Goal: Task Accomplishment & Management: Manage account settings

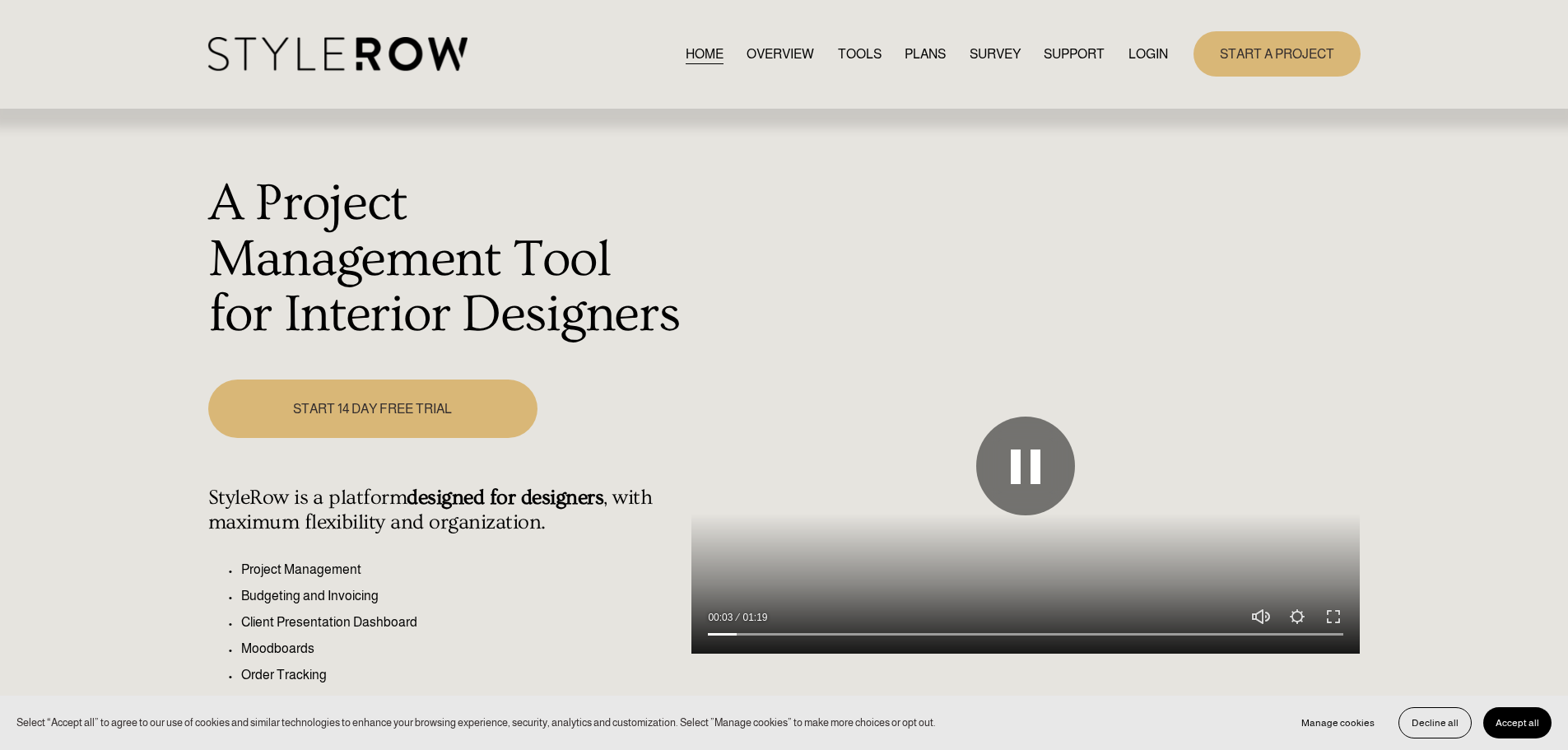
type input "4.9"
type input "0.45"
type input "5.55"
type input "0.45"
click at [1257, 564] on input "Volume" at bounding box center [1261, 561] width 23 height 74
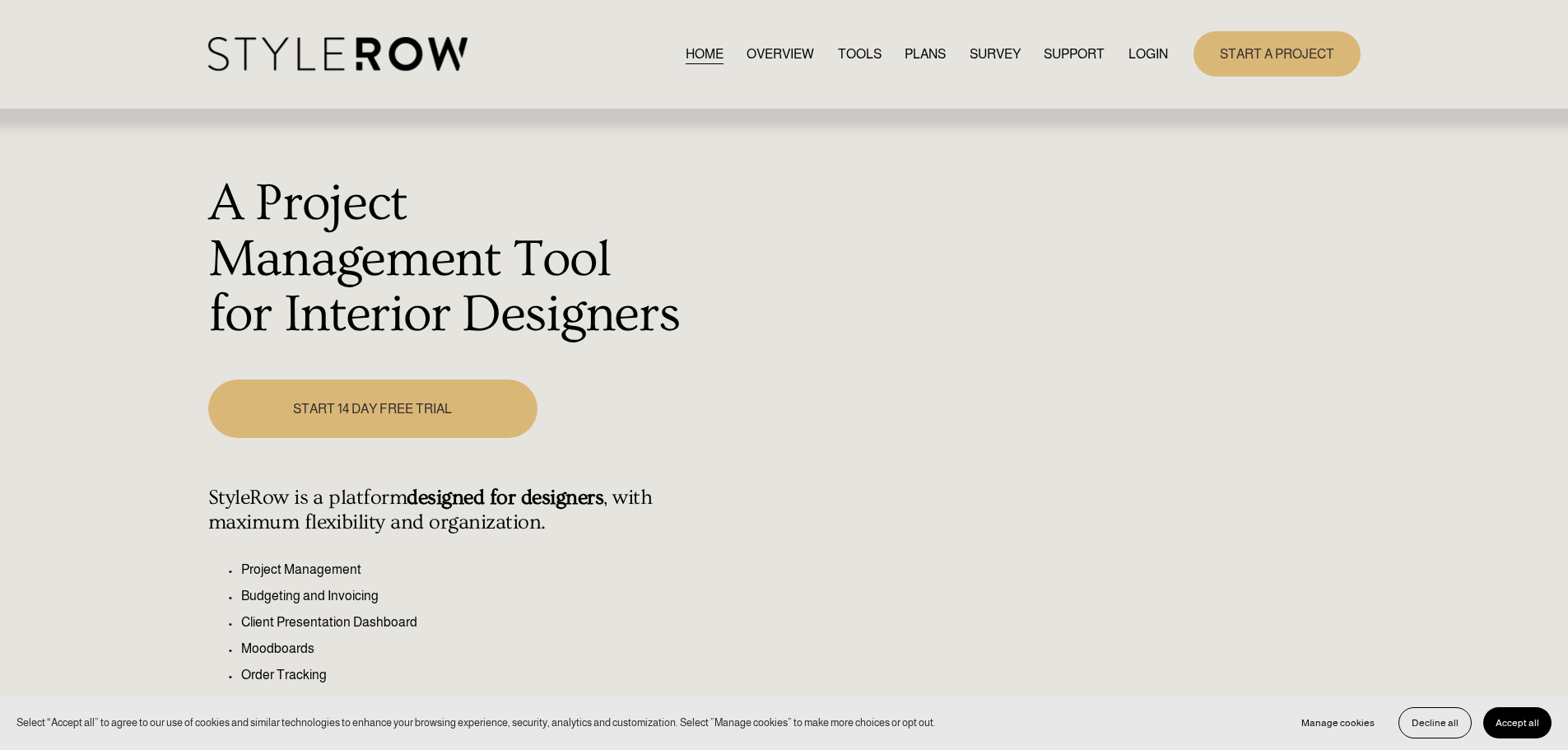
click at [1150, 54] on link "LOGIN" at bounding box center [1148, 53] width 39 height 22
type input "21.54"
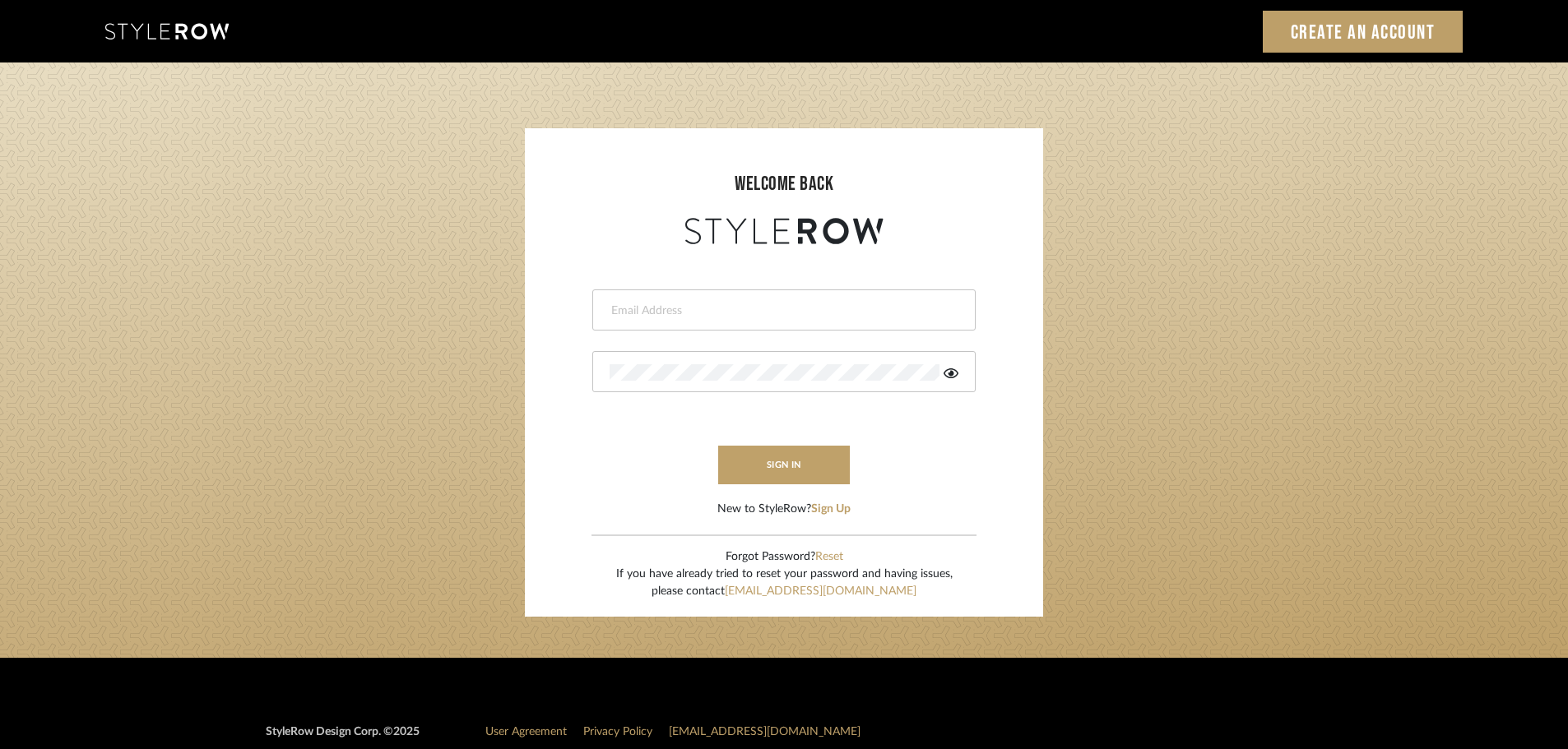
click at [688, 311] on input "email" at bounding box center [781, 311] width 344 height 17
type input "persimmon.design@outlook.com"
click at [772, 463] on button "sign in" at bounding box center [784, 465] width 131 height 39
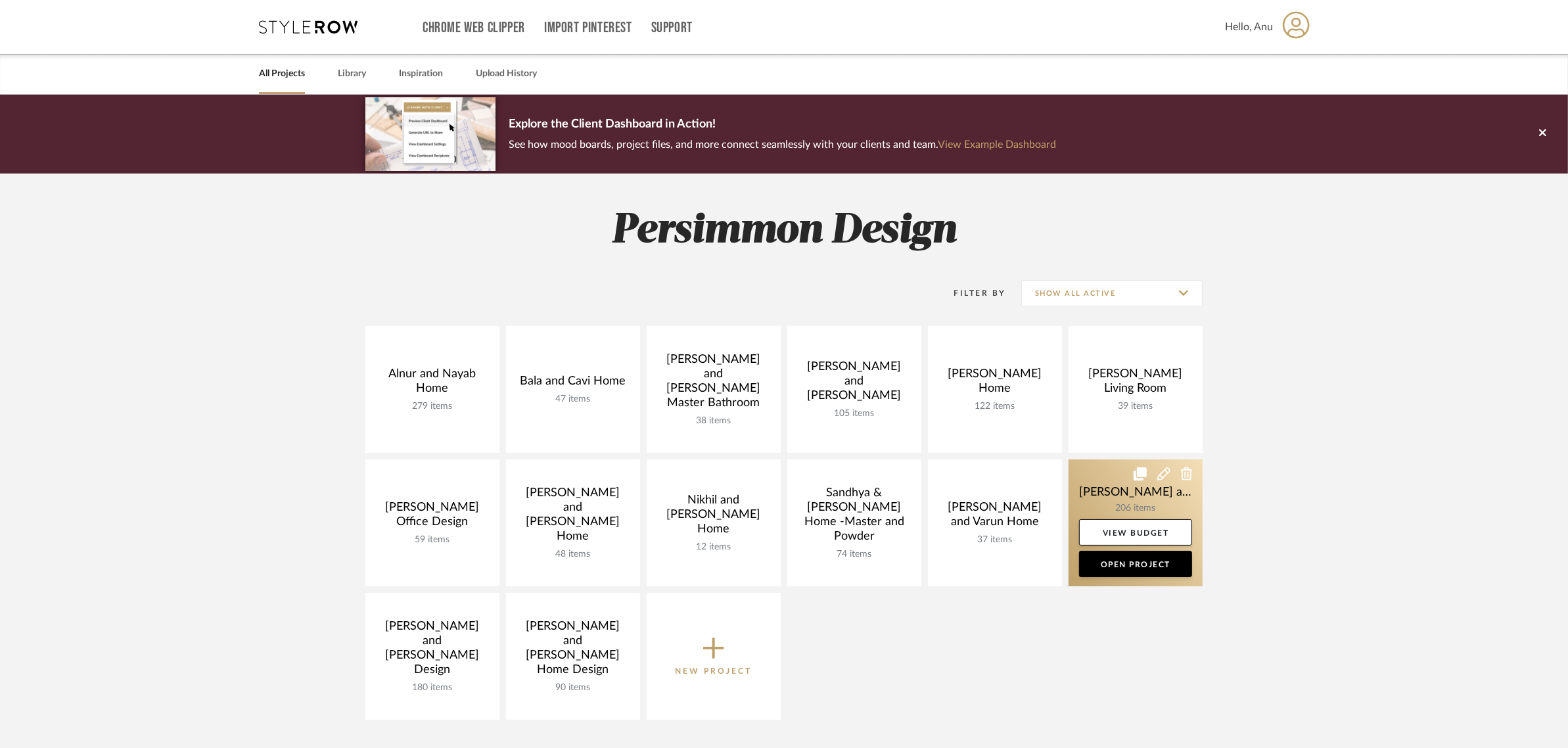
click at [1120, 488] on link at bounding box center [1135, 523] width 134 height 127
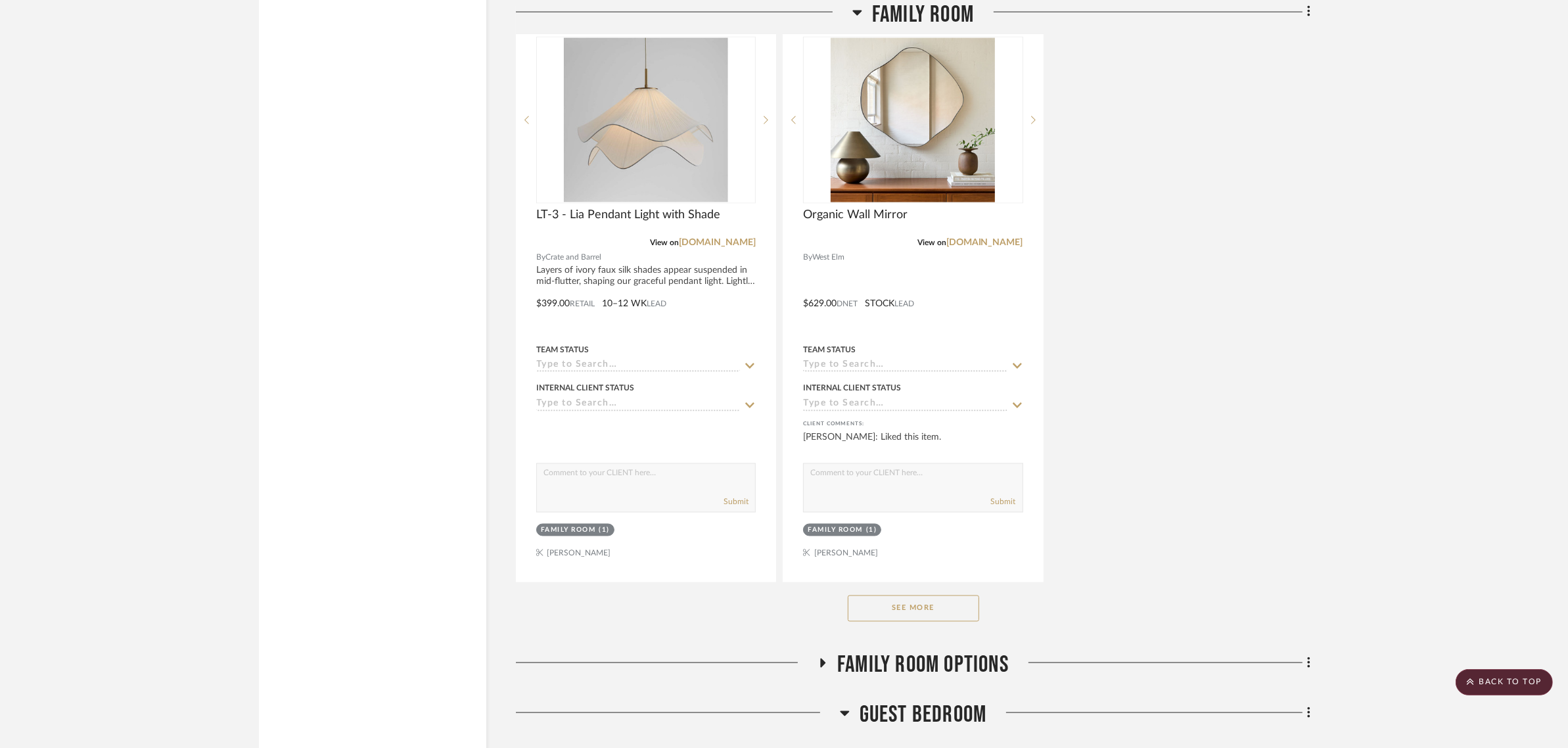
scroll to position [2794, 0]
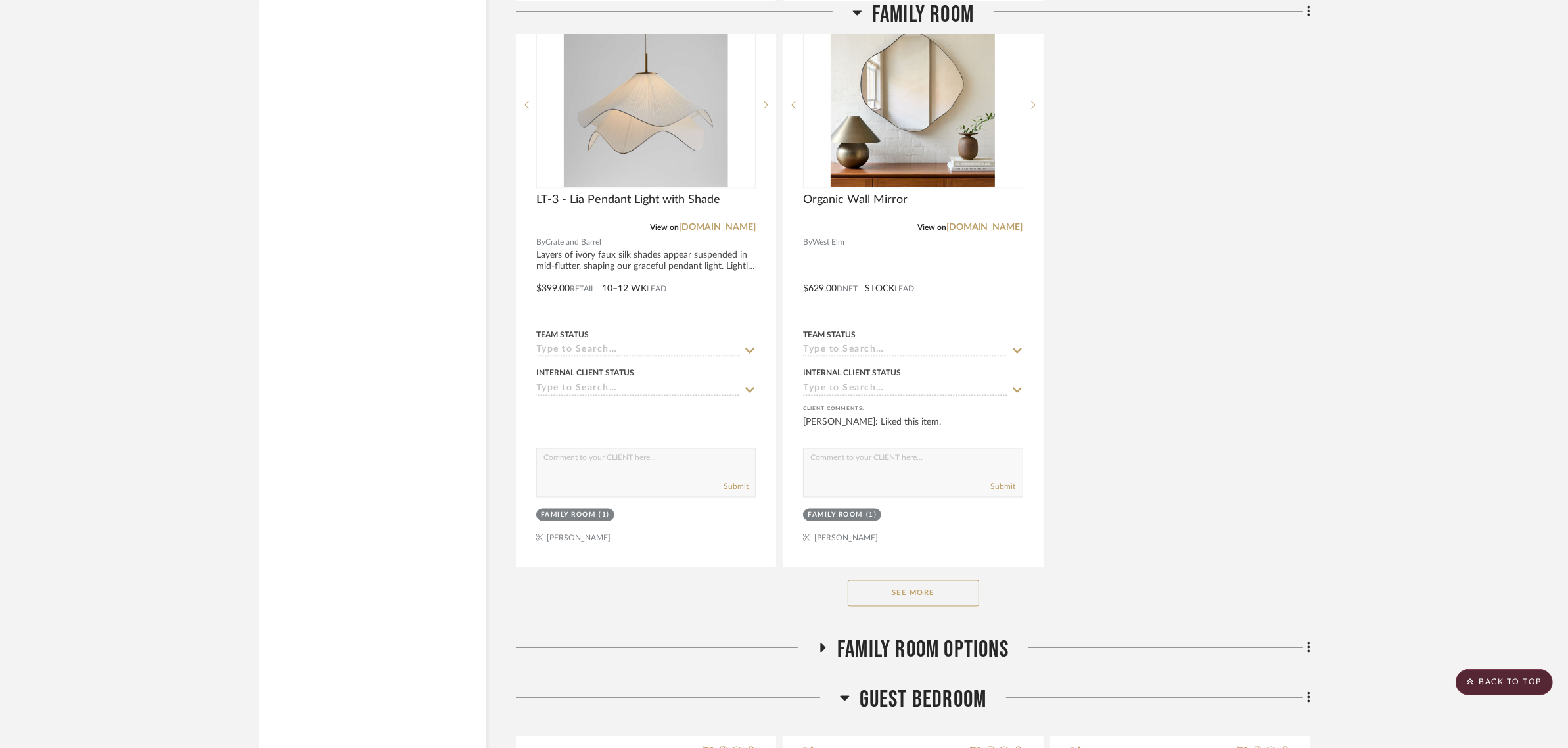
click at [902, 581] on button "See More" at bounding box center [913, 593] width 131 height 26
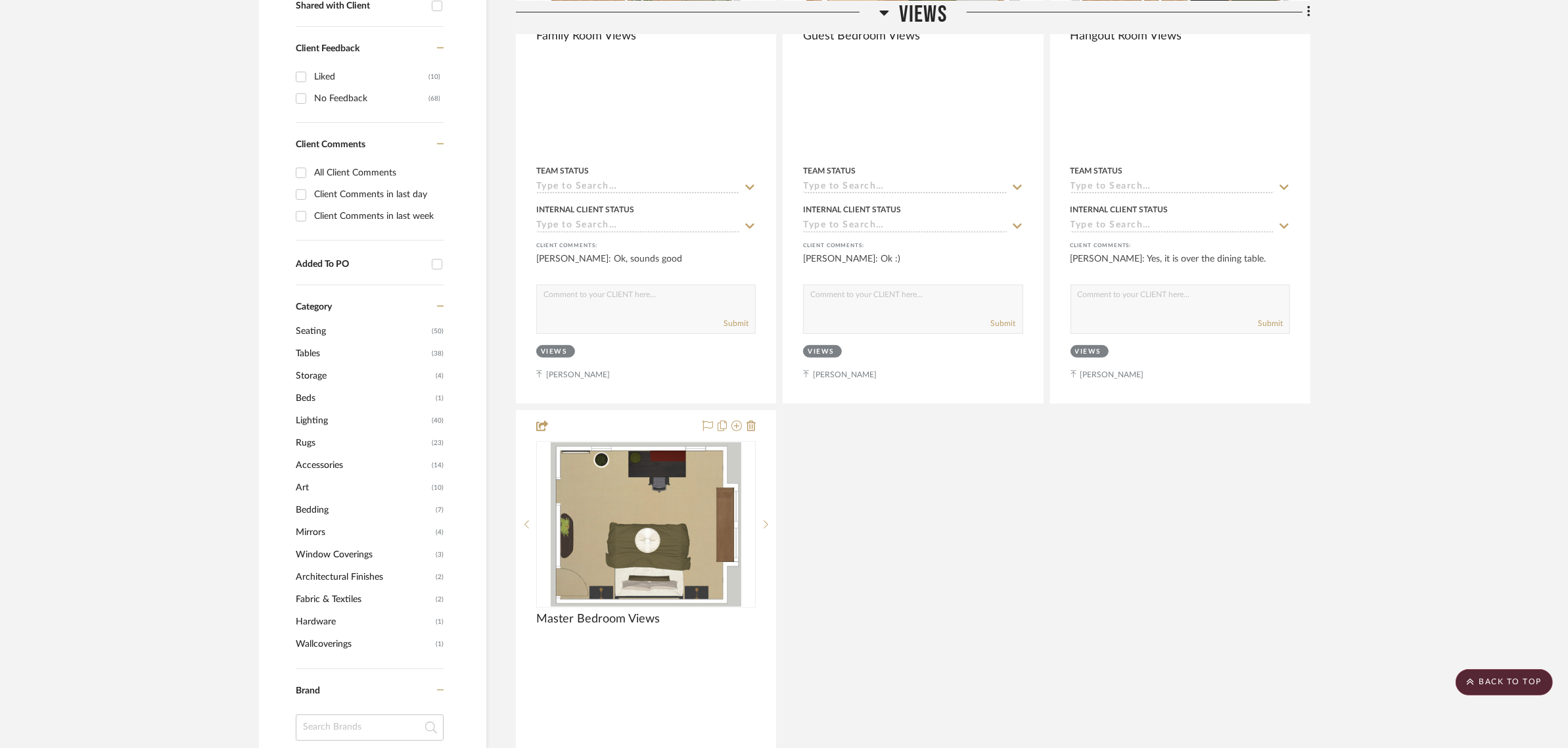
scroll to position [493, 0]
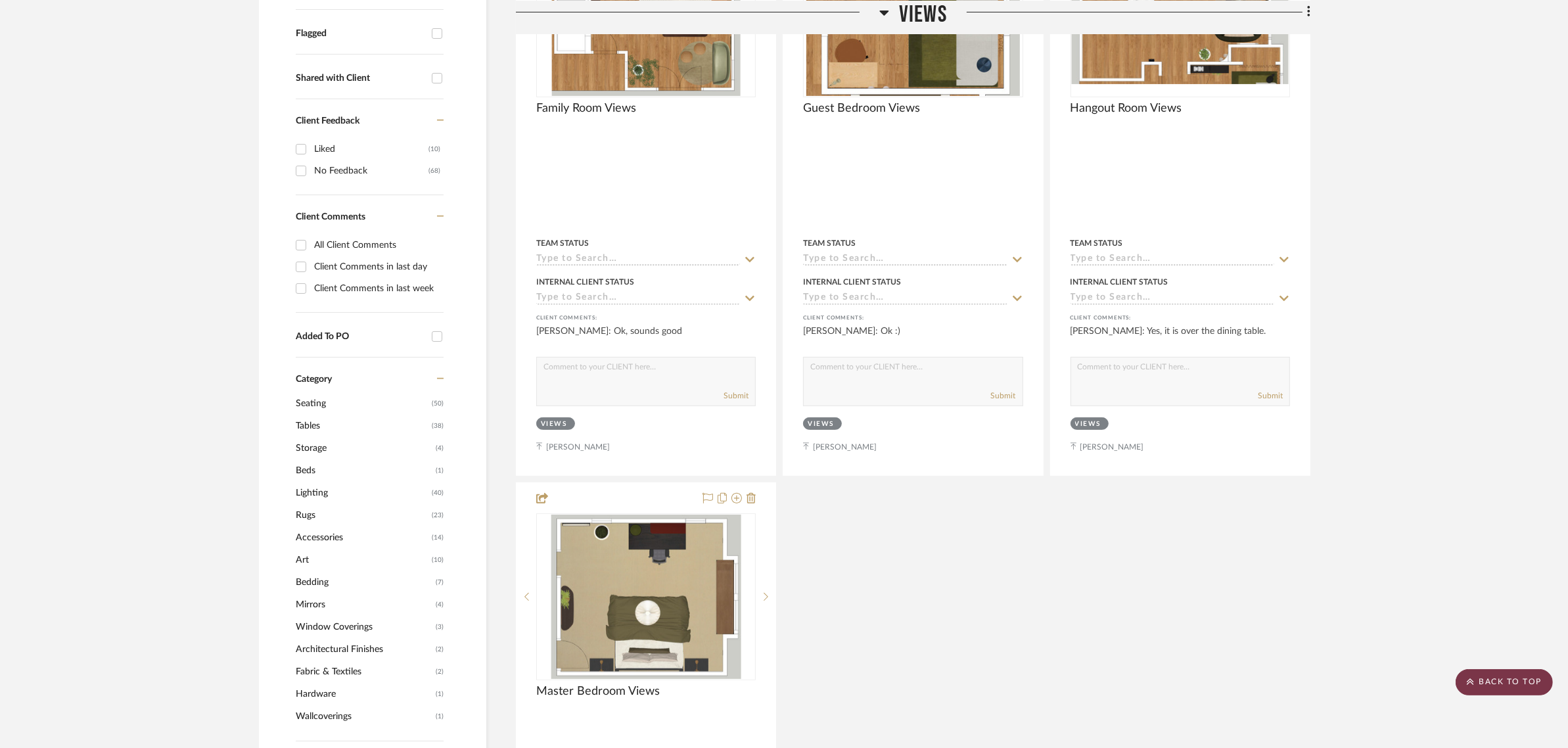
click at [1505, 686] on scroll-to-top-button "BACK TO TOP" at bounding box center [1504, 682] width 97 height 26
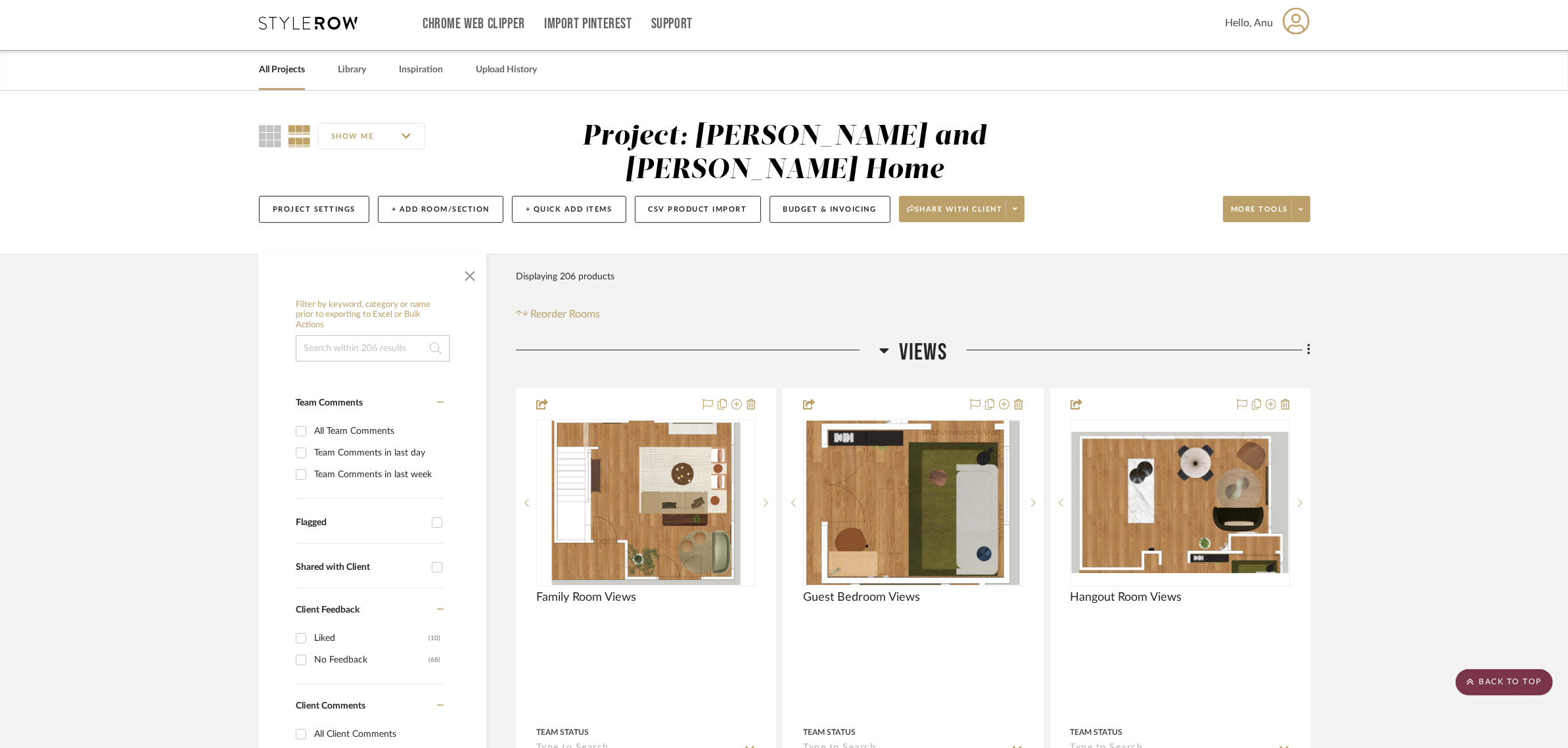
scroll to position [0, 0]
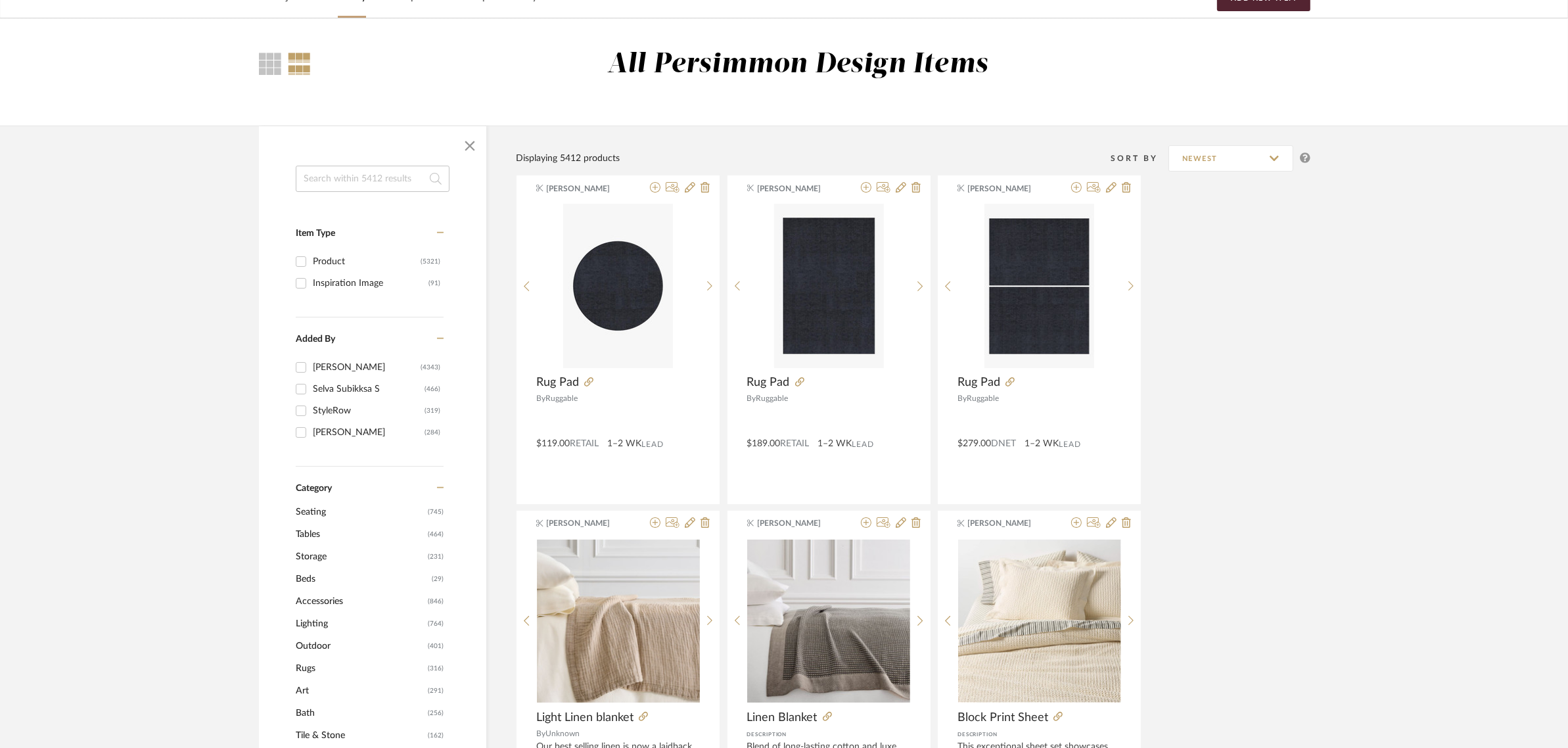
scroll to position [493, 0]
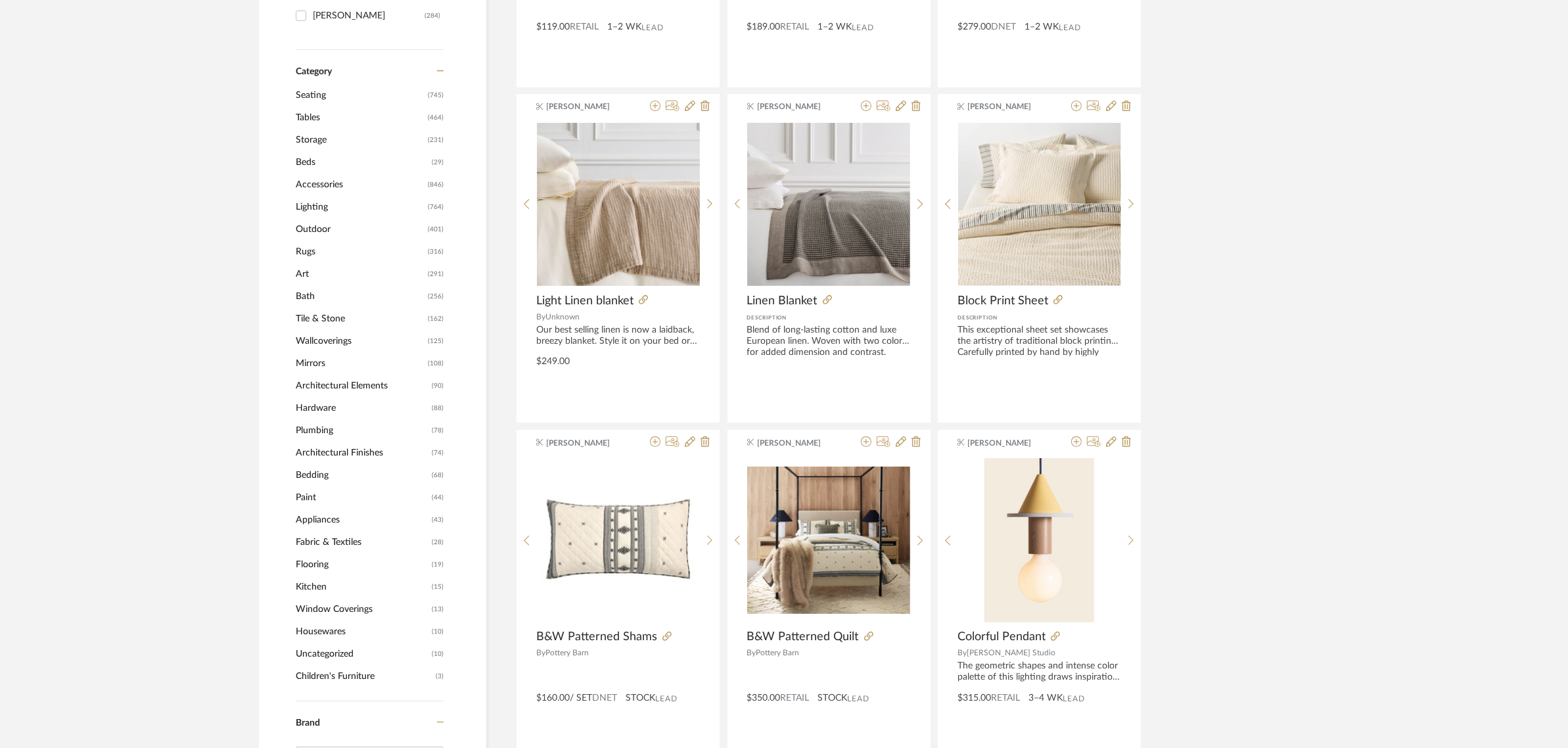
click at [322, 208] on span "Lighting" at bounding box center [360, 207] width 129 height 22
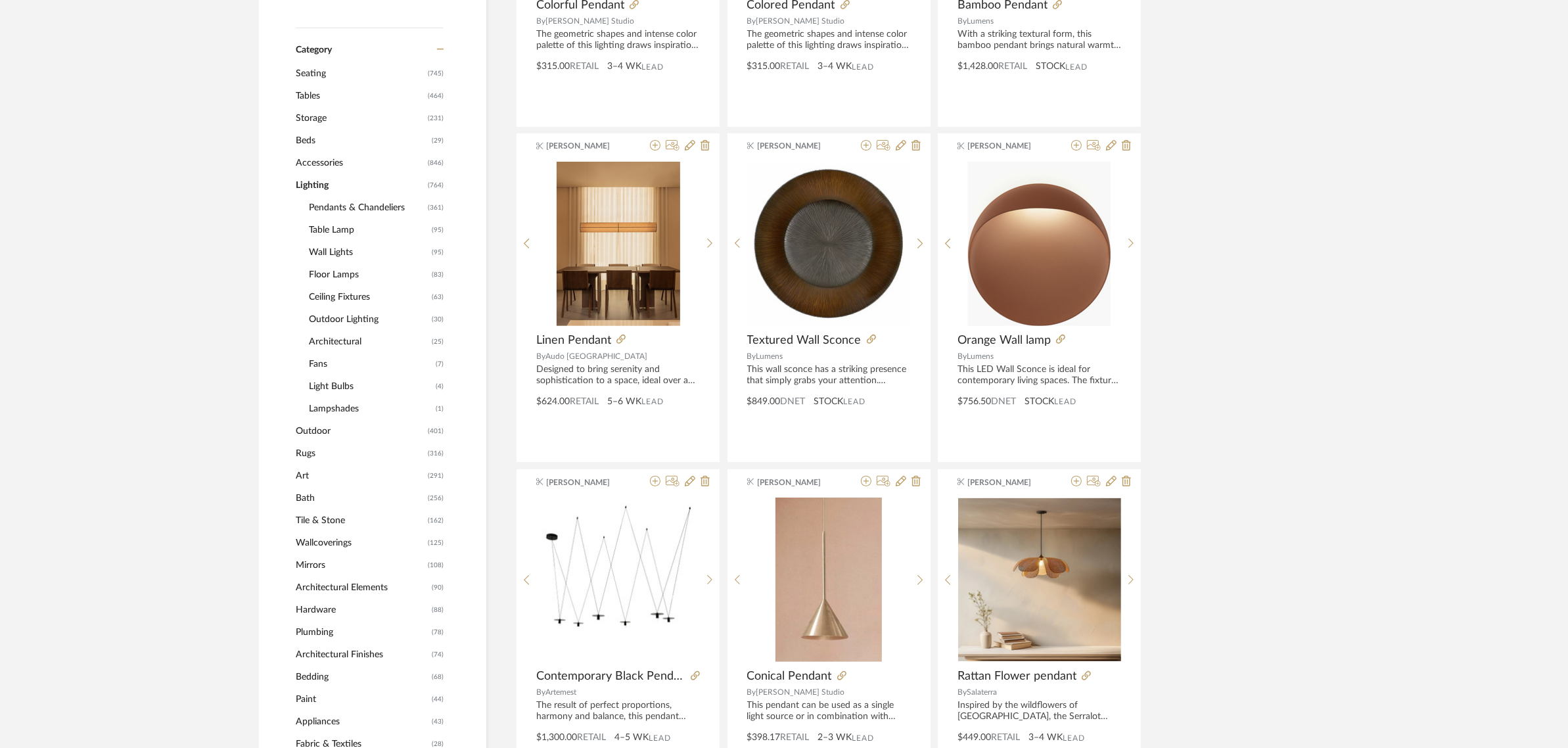
click at [328, 206] on span "Pendants & Chandeliers" at bounding box center [366, 207] width 116 height 22
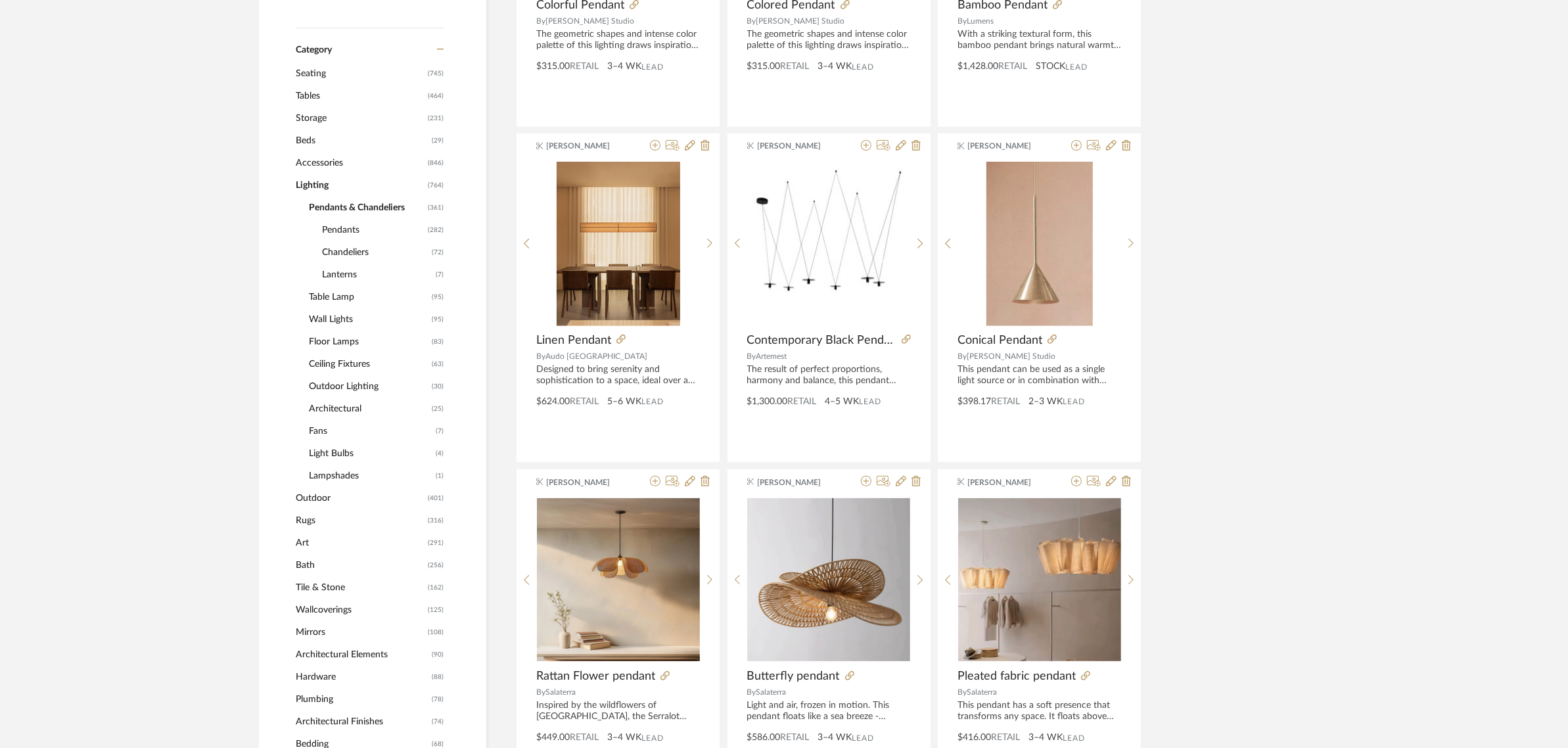
click at [324, 228] on span "Pendants" at bounding box center [373, 229] width 103 height 22
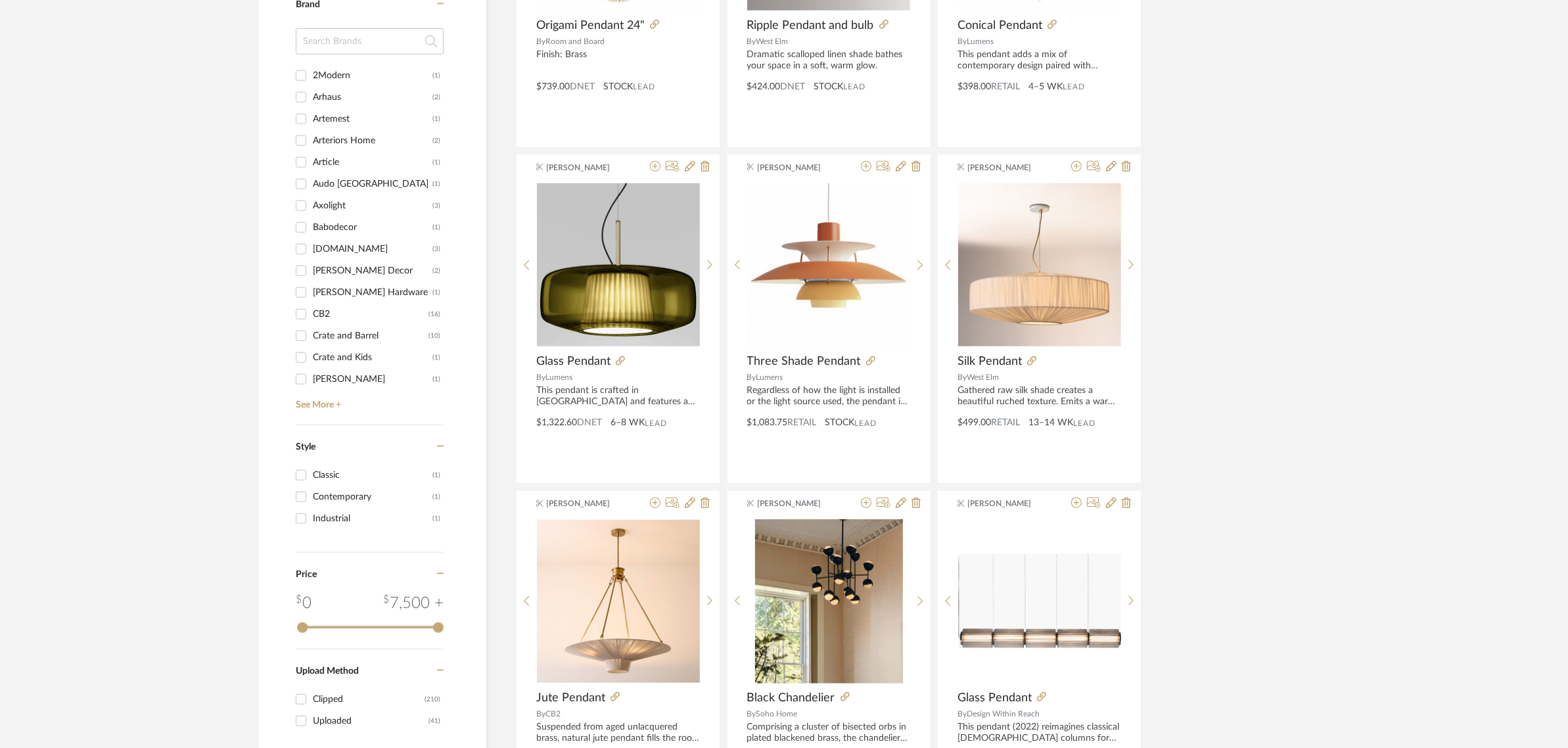
scroll to position [1499, 0]
click at [299, 405] on link "See More +" at bounding box center [368, 402] width 151 height 21
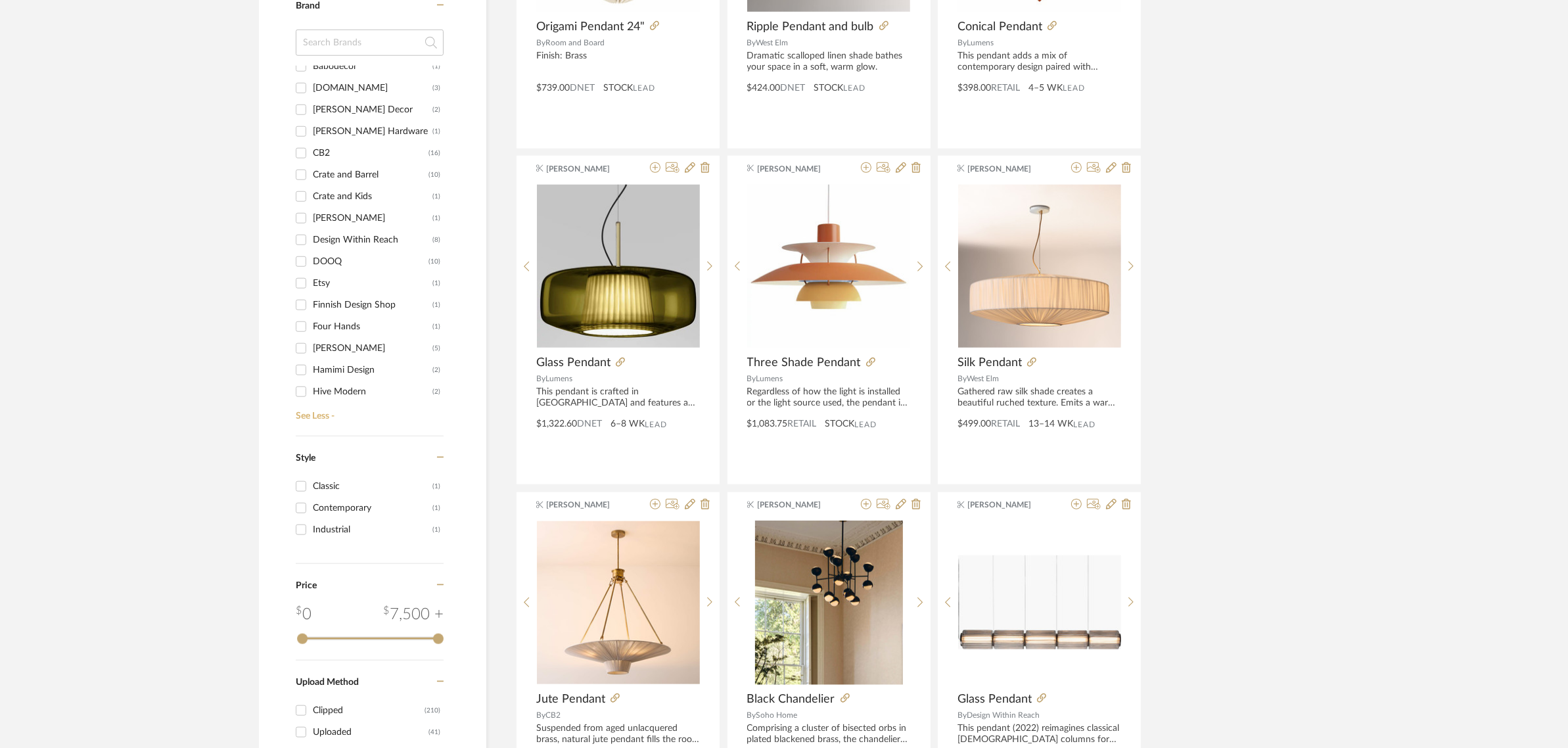
scroll to position [165, 0]
click at [300, 236] on input "Design Within Reach (8)" at bounding box center [301, 238] width 21 height 21
checkbox input "true"
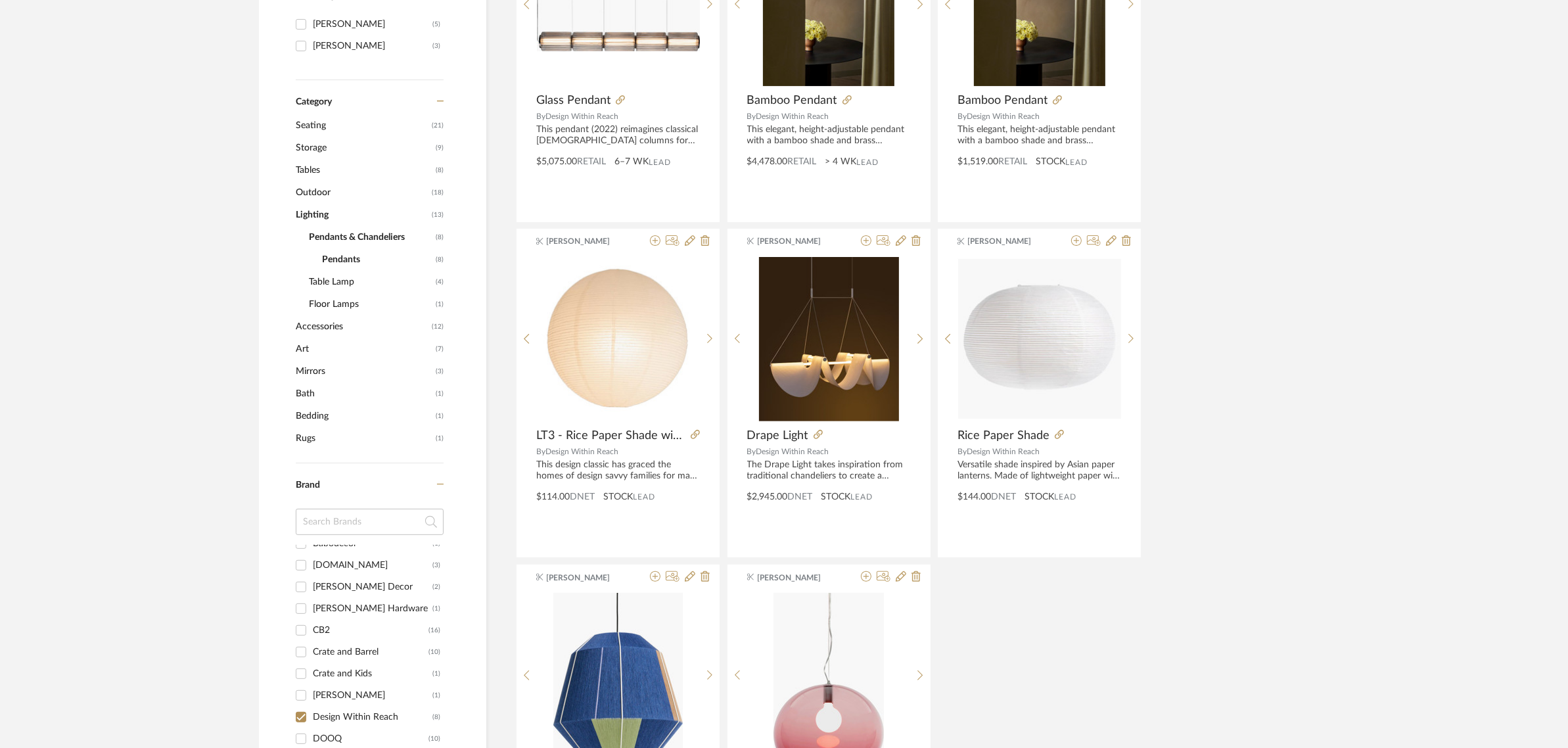
scroll to position [403, 0]
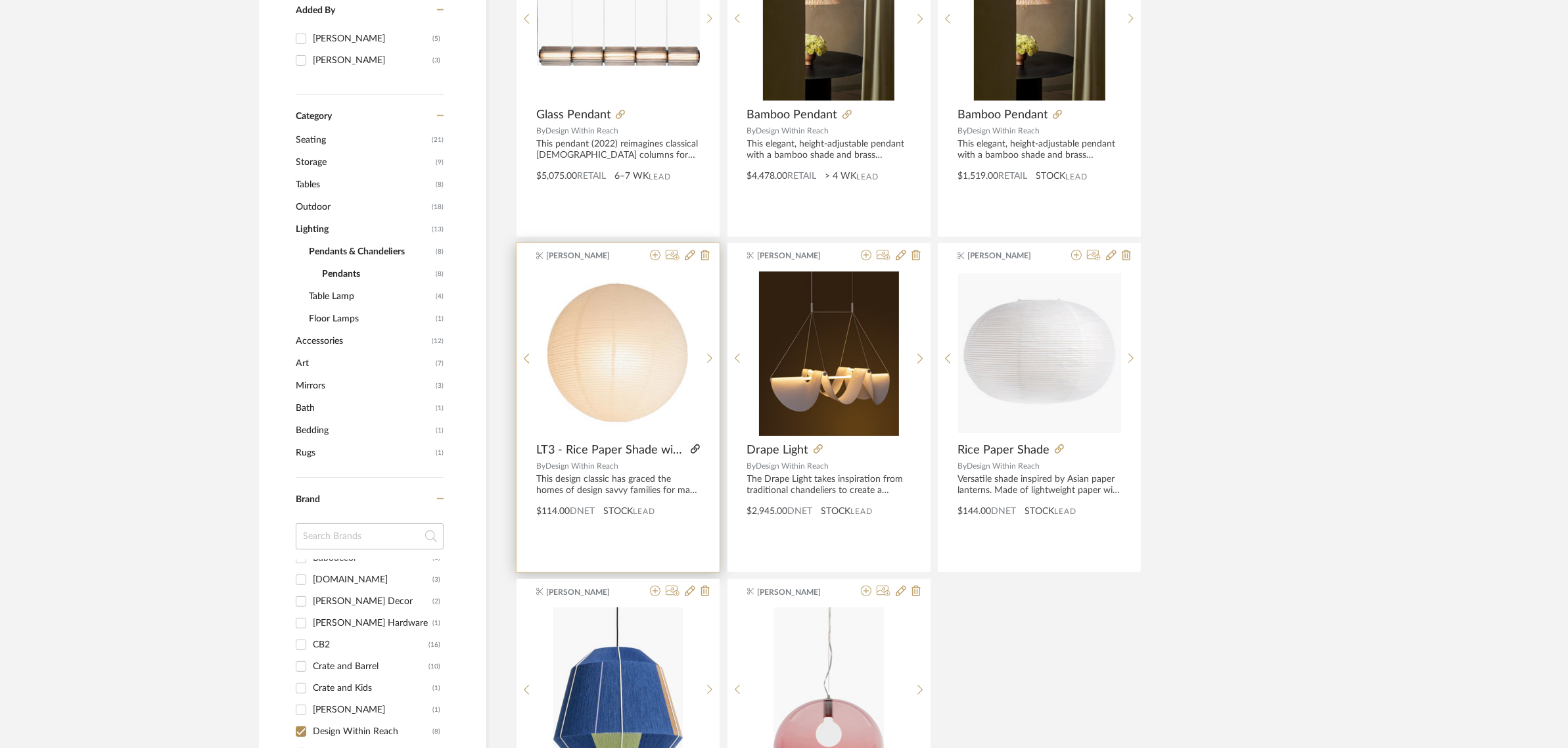
click at [694, 446] on icon at bounding box center [695, 449] width 9 height 9
click at [653, 255] on icon at bounding box center [655, 255] width 11 height 11
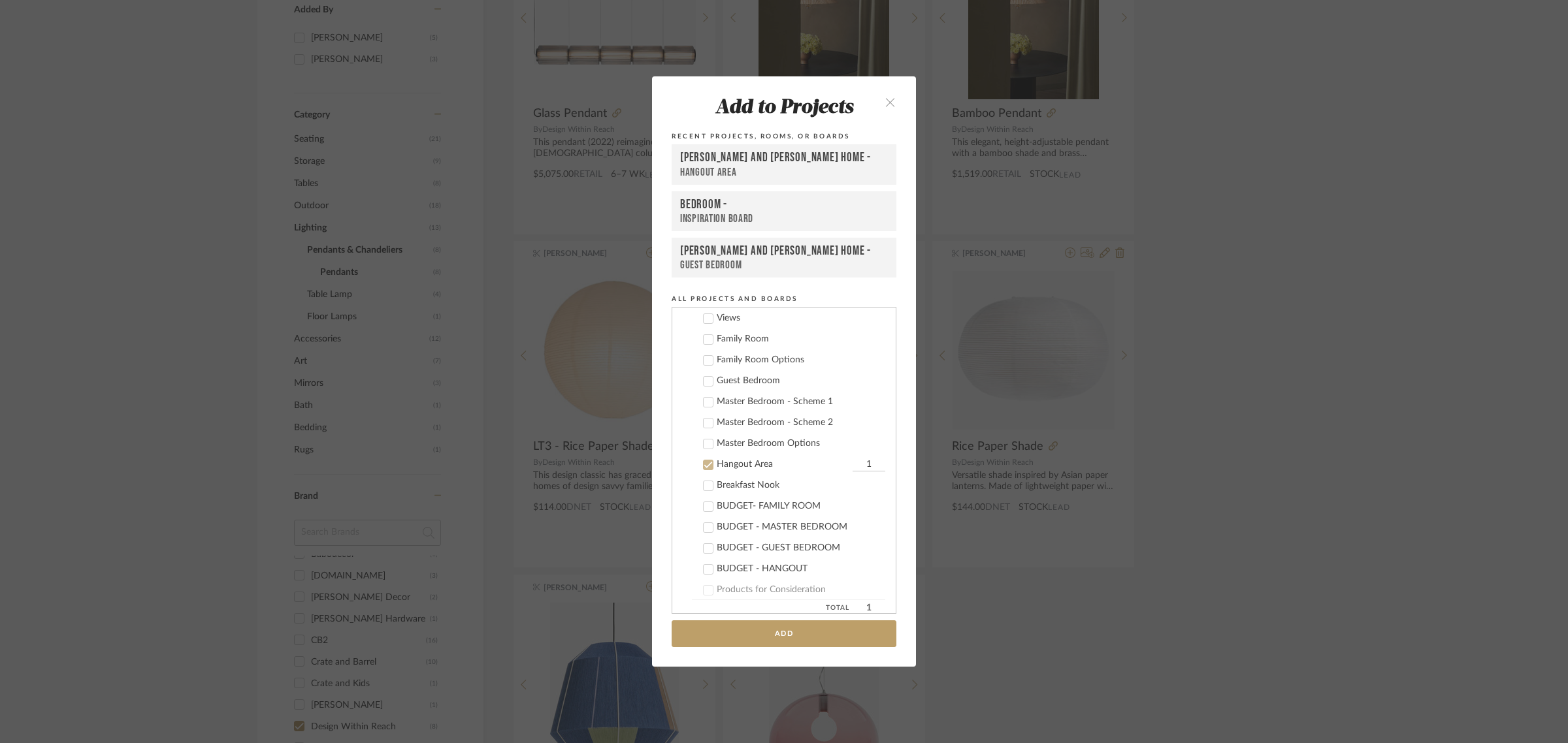
scroll to position [369, 0]
click at [706, 367] on icon at bounding box center [708, 368] width 9 height 9
click at [704, 491] on icon at bounding box center [708, 493] width 9 height 9
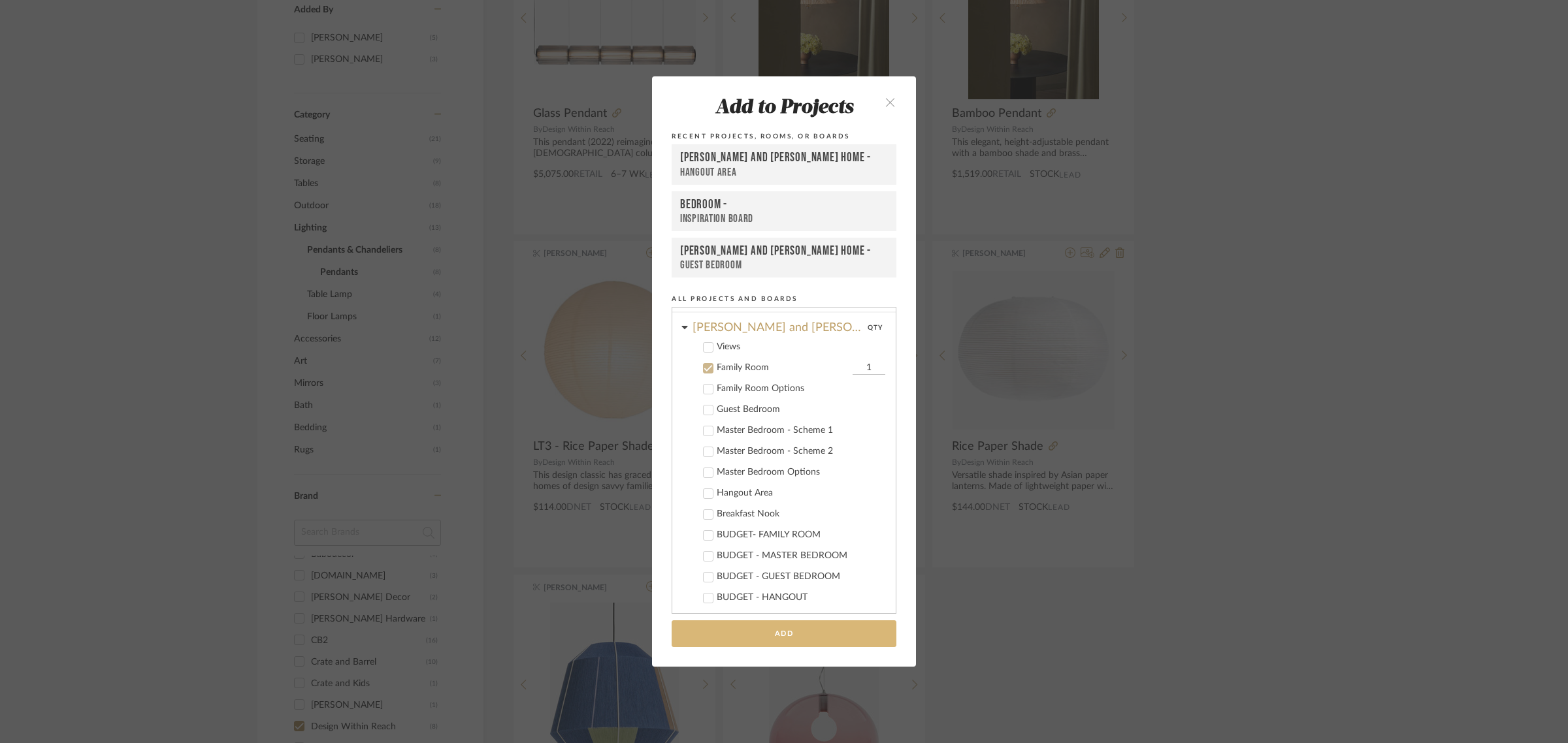
click at [721, 630] on button "Add" at bounding box center [784, 634] width 225 height 27
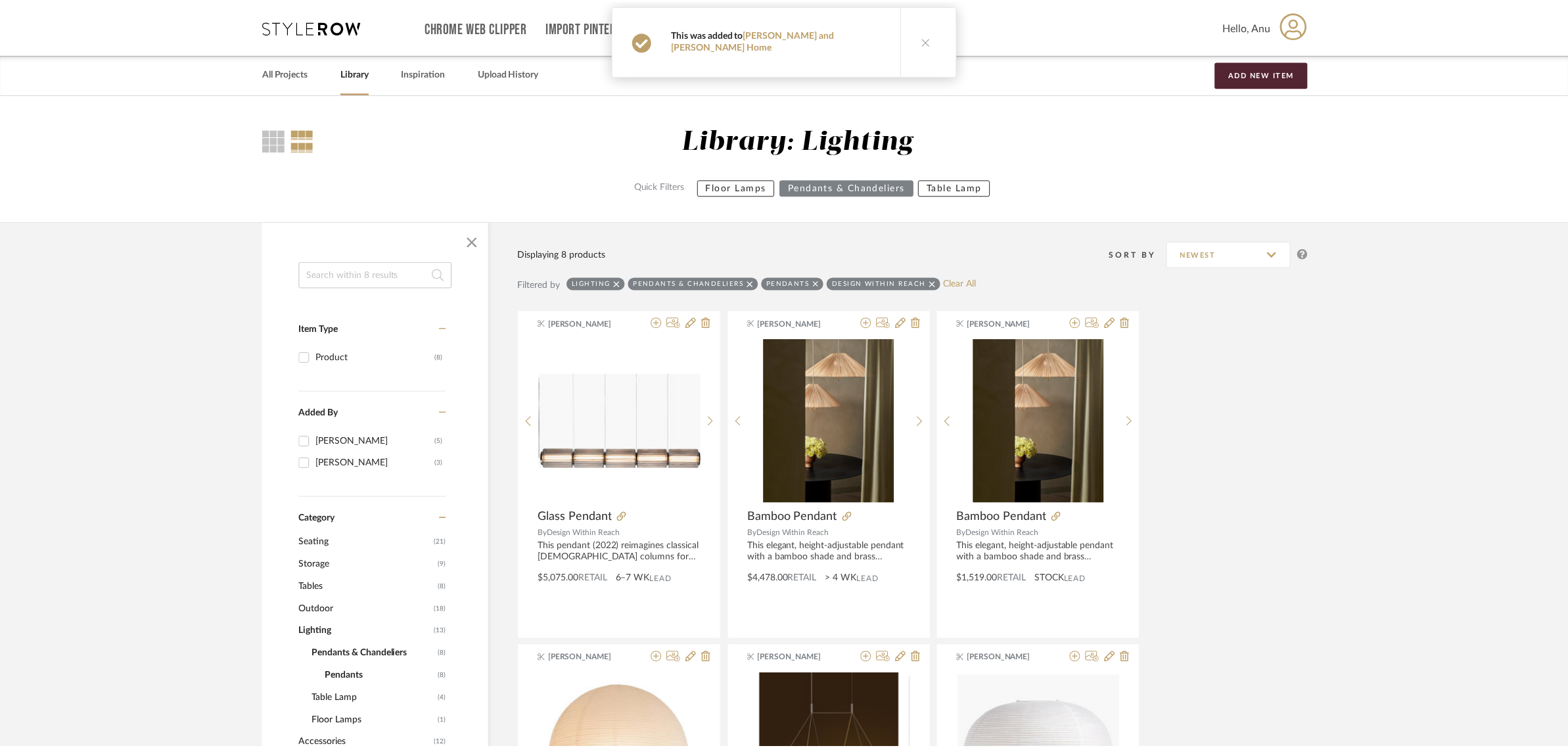
scroll to position [403, 0]
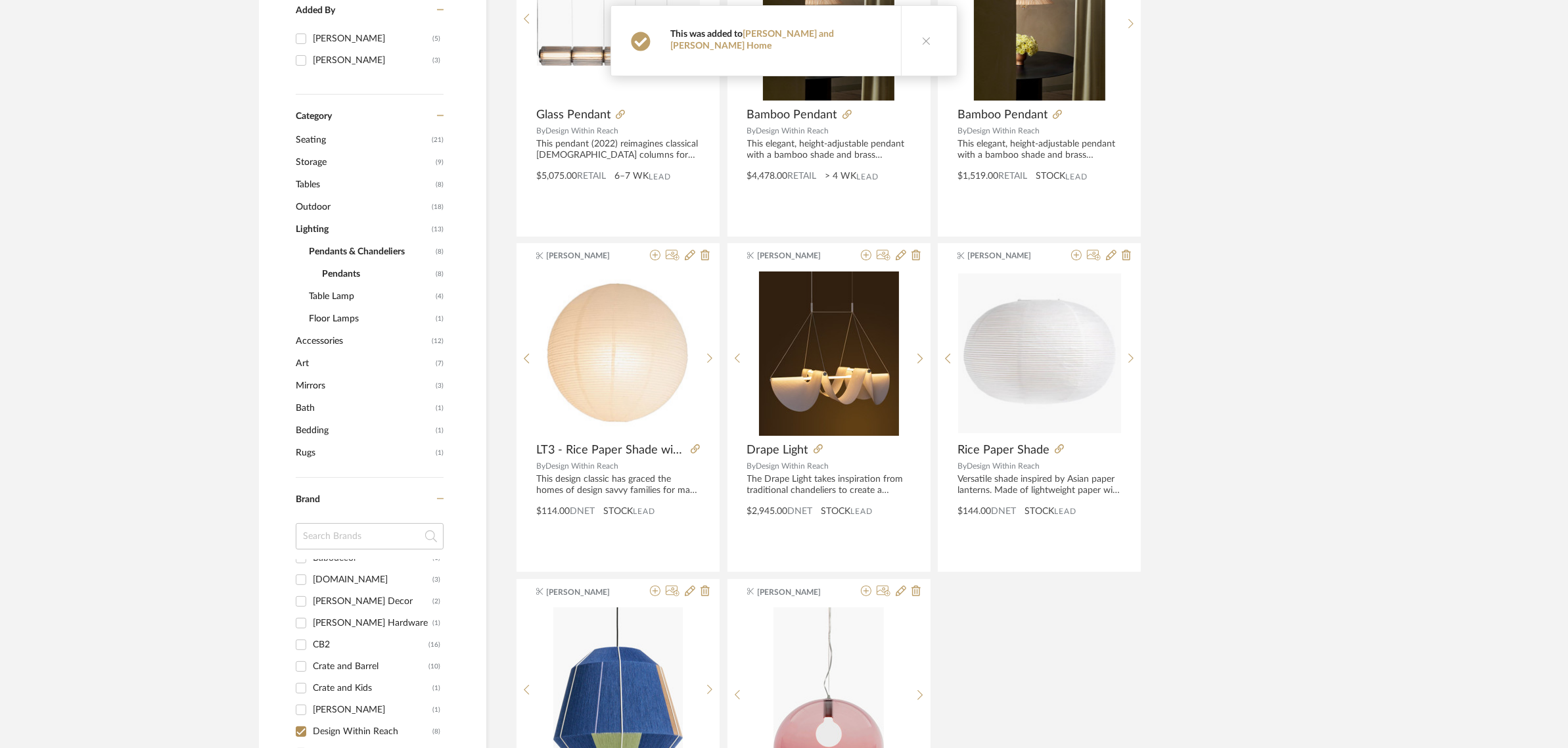
click at [922, 36] on icon at bounding box center [927, 40] width 9 height 9
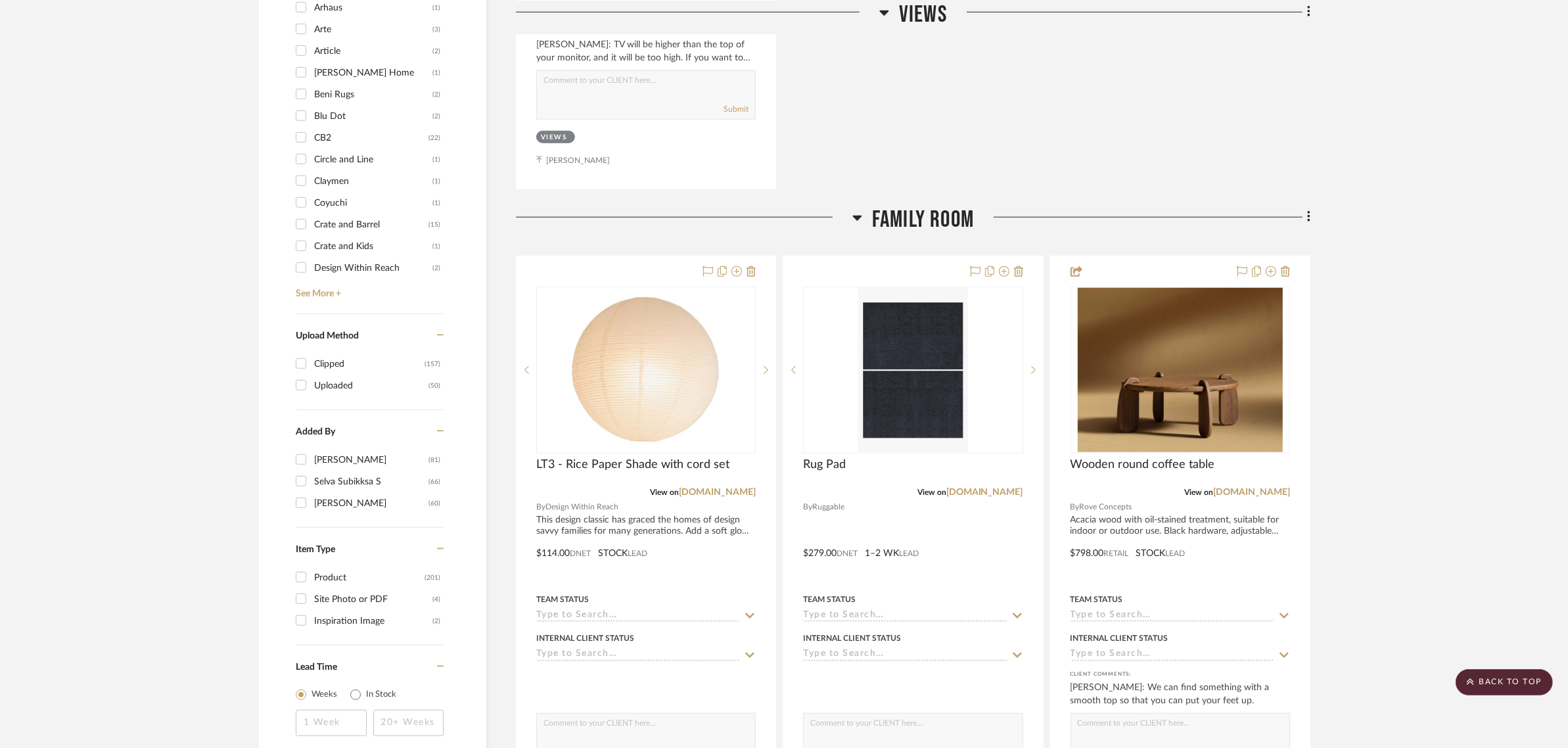
scroll to position [1397, 0]
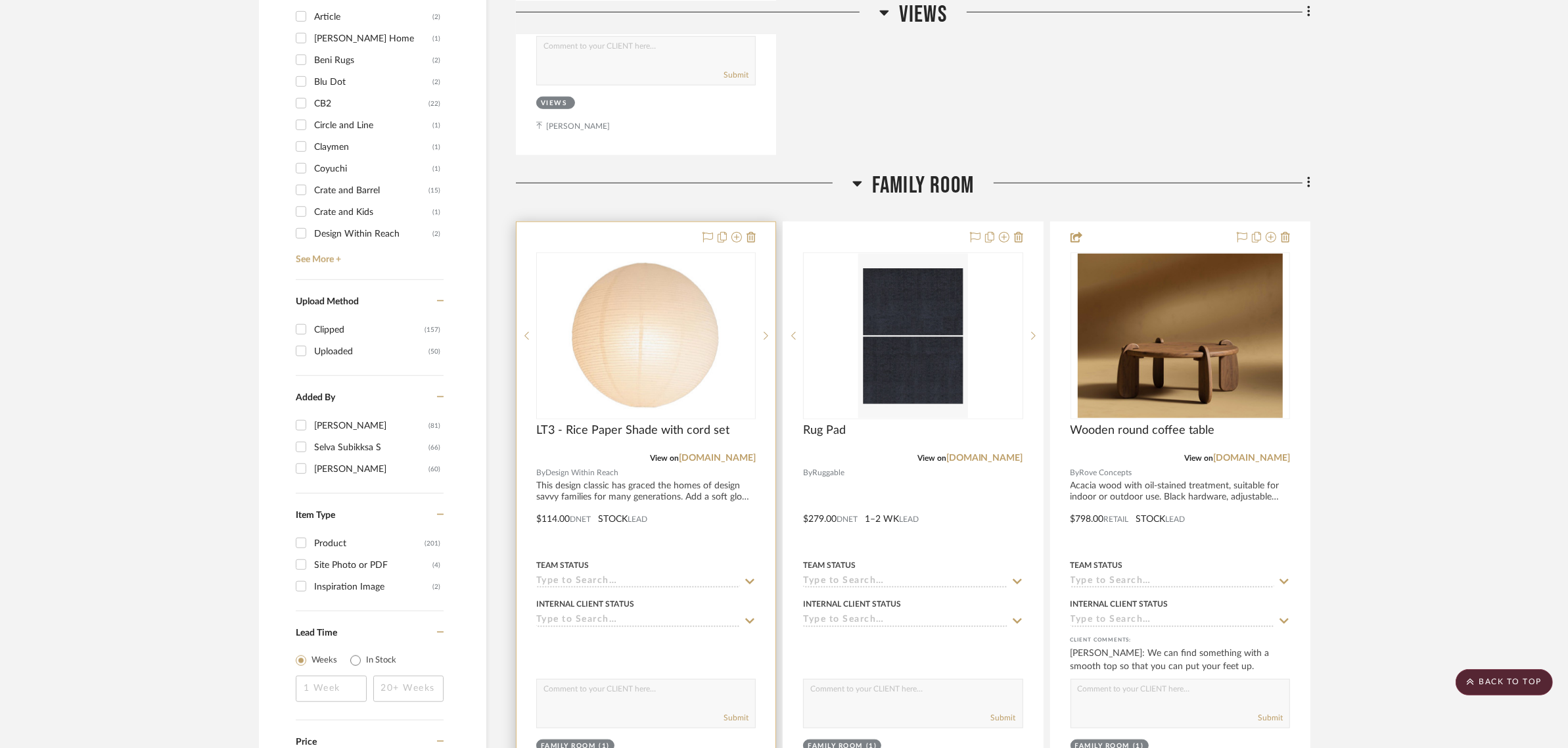
click at [635, 222] on div at bounding box center [646, 510] width 259 height 576
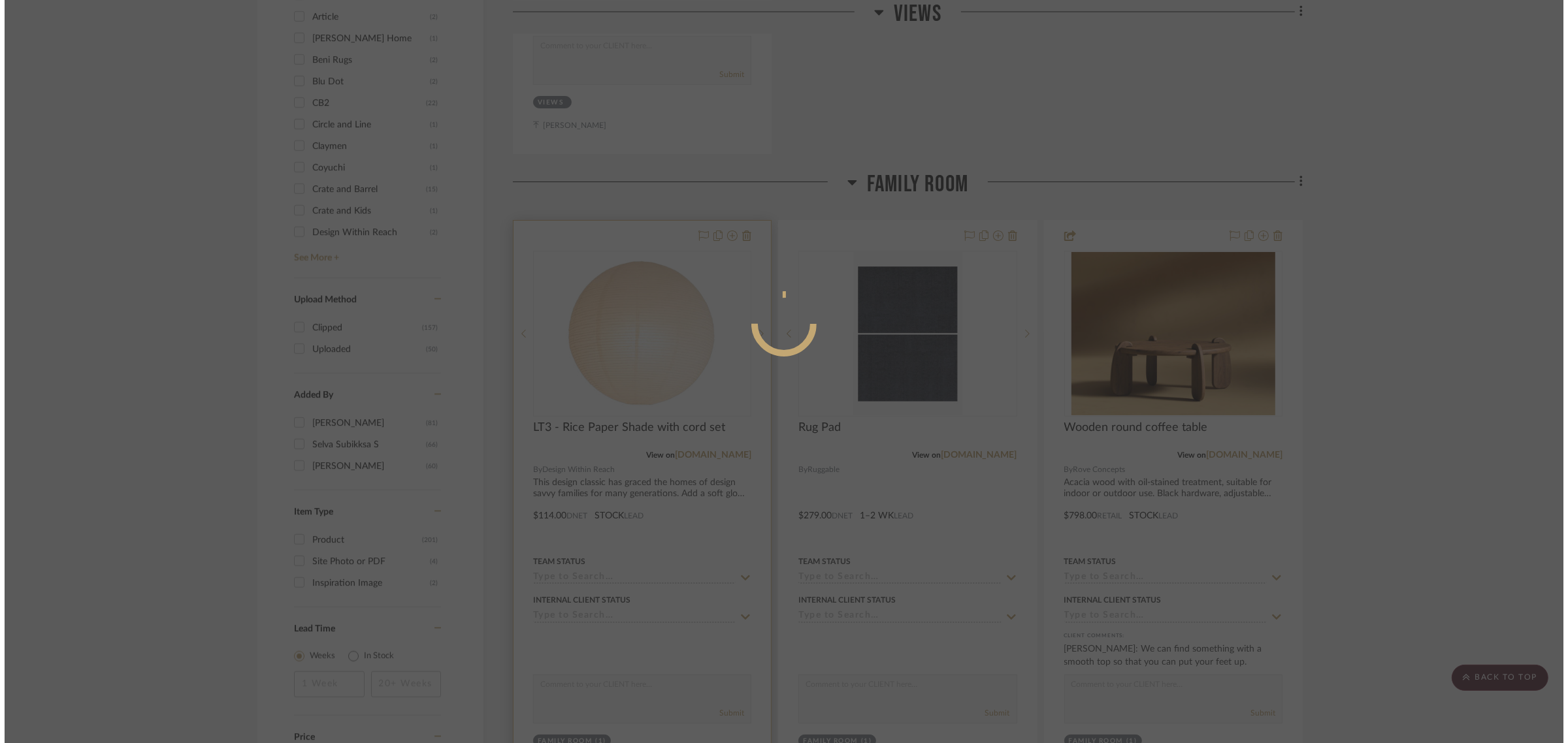
scroll to position [0, 0]
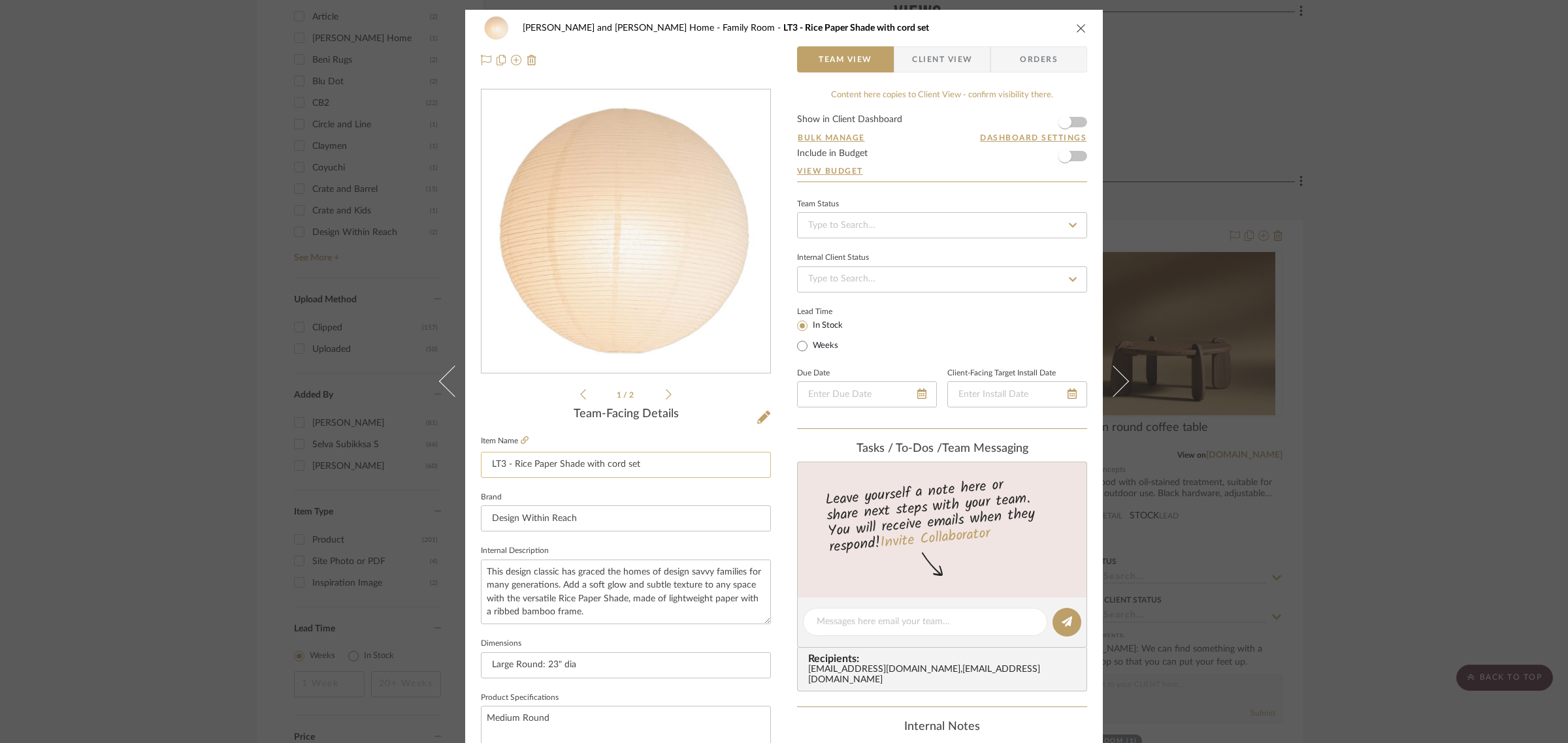
click at [510, 459] on input "LT3 - Rice Paper Shade with cord set" at bounding box center [626, 465] width 290 height 26
click at [625, 459] on input "Rice Paper Shade with cord set" at bounding box center [626, 465] width 290 height 26
type input "Rice Paper Shade"
click at [517, 399] on div "1 / 2" at bounding box center [626, 245] width 290 height 314
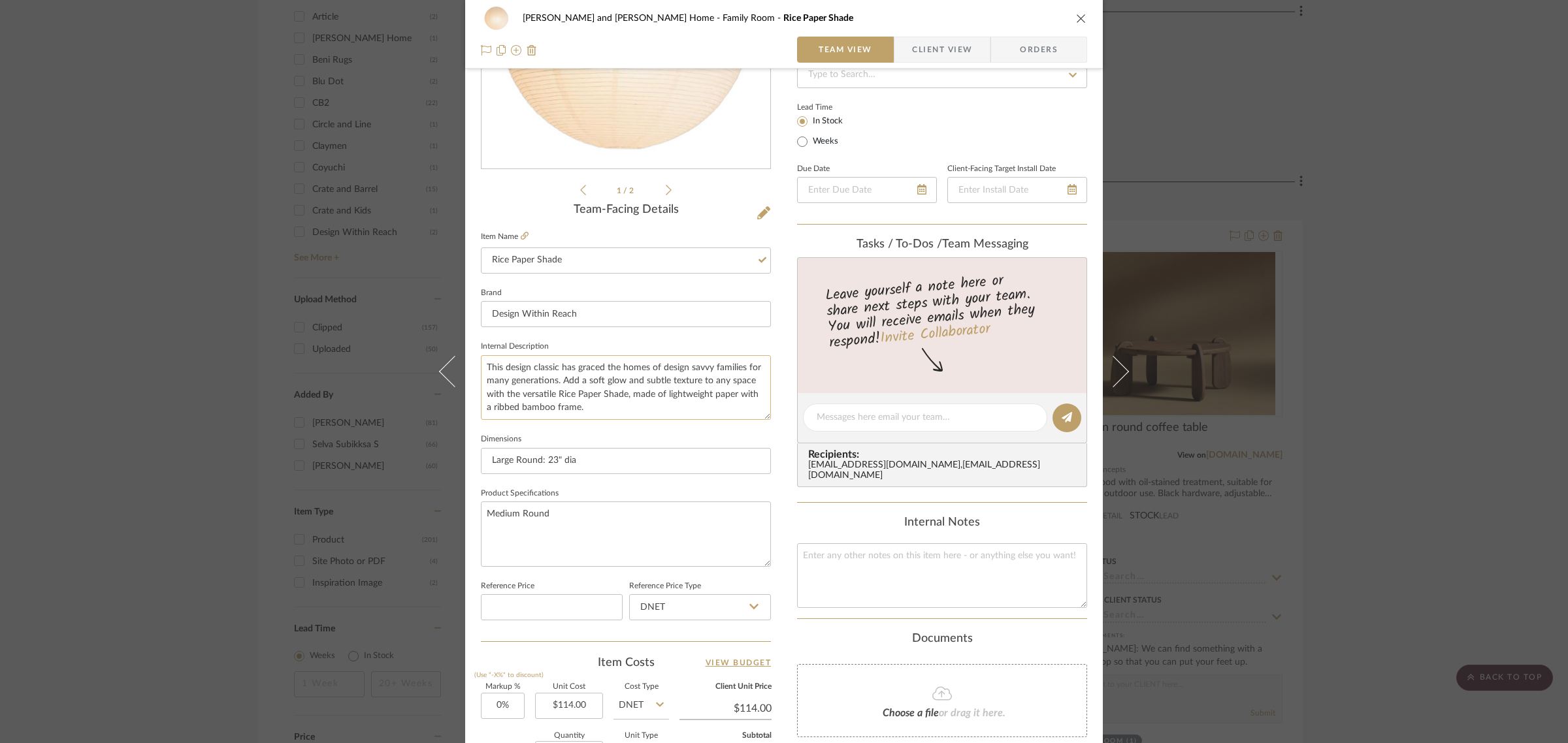
scroll to position [245, 0]
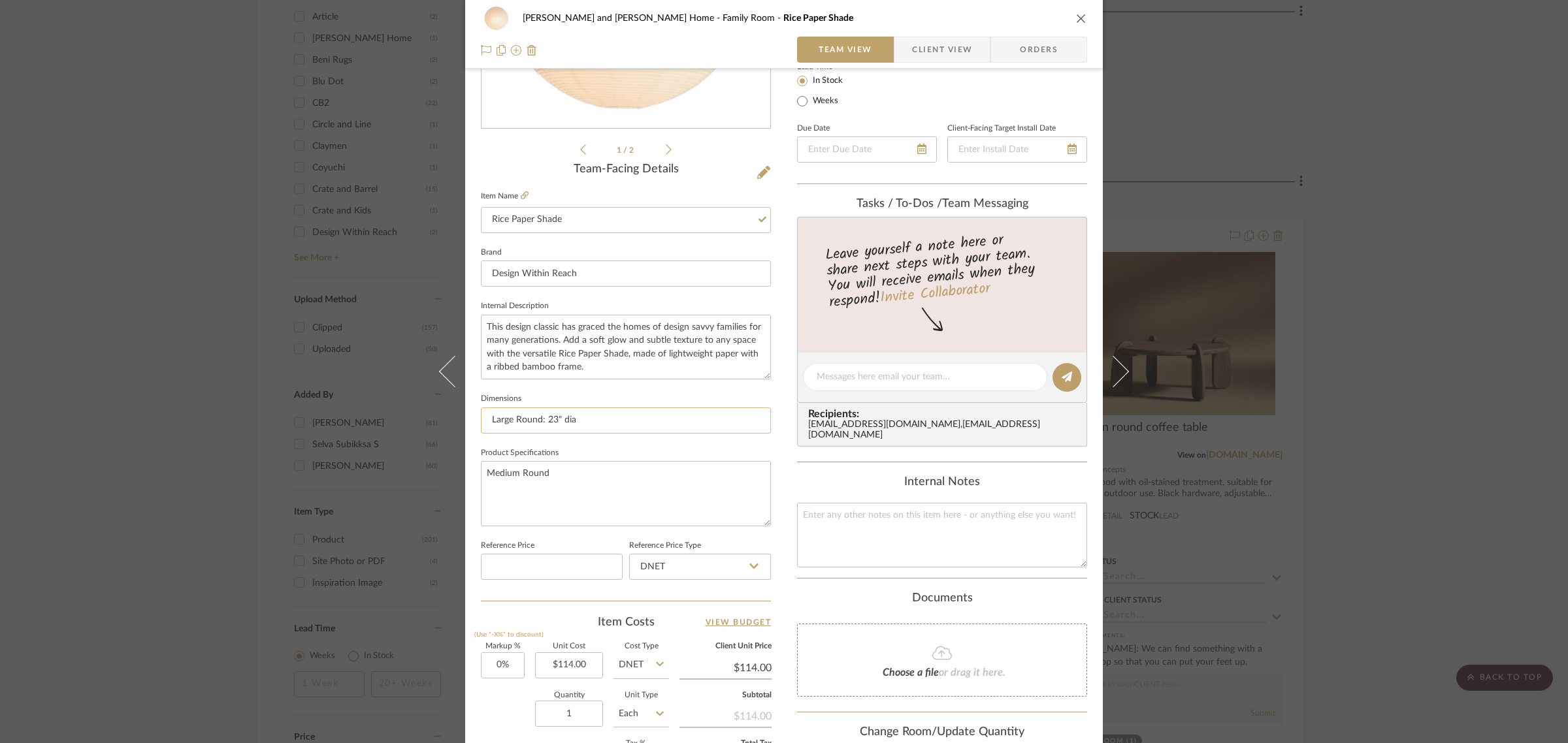
click at [552, 419] on input "Large Round: 23" dia" at bounding box center [626, 420] width 290 height 26
type input "Large Round: 30.75" dia"
click at [631, 386] on sr-form-field "Internal Description This design classic has graced the homes of design savvy f…" at bounding box center [626, 343] width 290 height 93
click at [514, 469] on textarea "Medium Round" at bounding box center [626, 493] width 290 height 65
drag, startPoint x: 617, startPoint y: 467, endPoint x: 406, endPoint y: 472, distance: 211.1
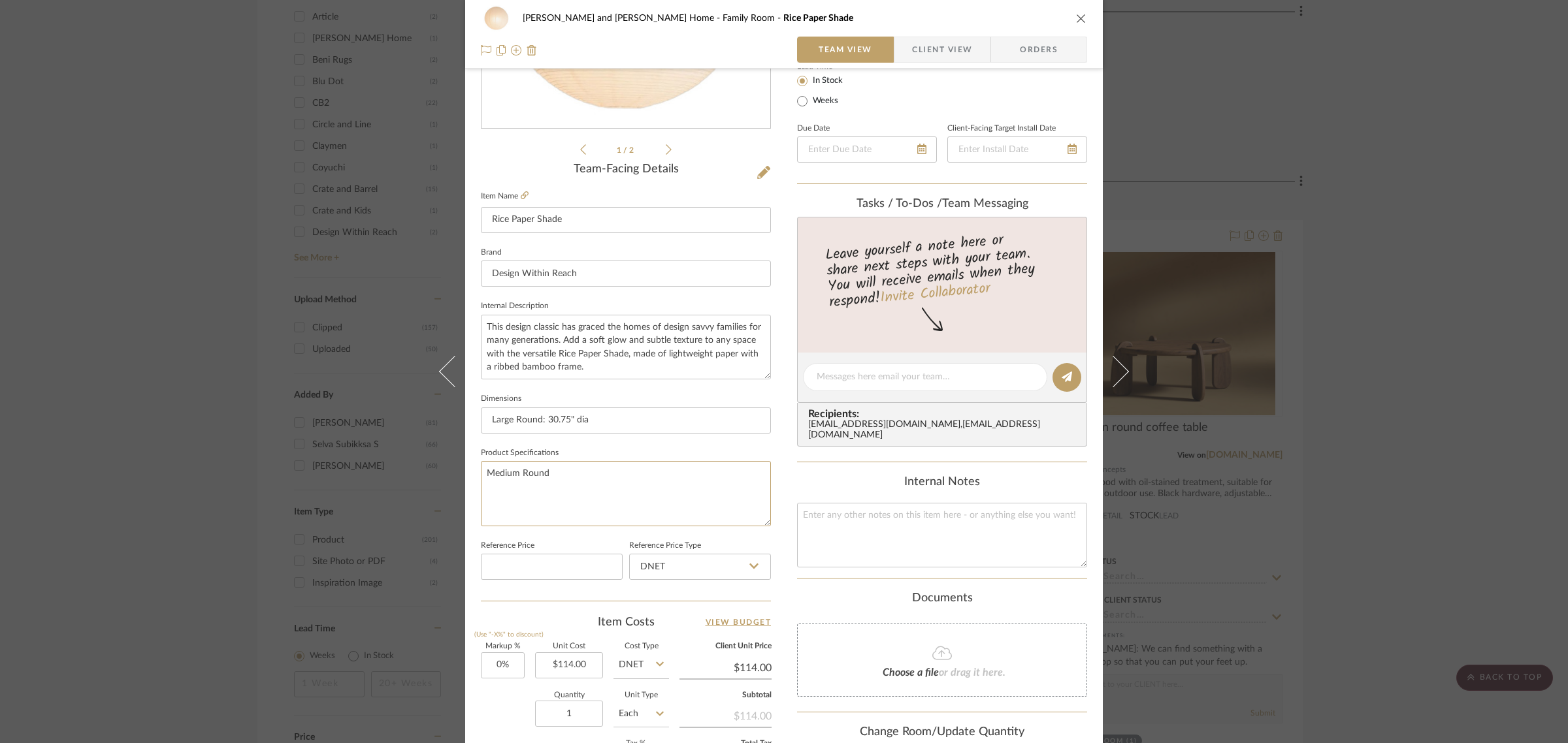
click at [406, 472] on div "[PERSON_NAME] and [PERSON_NAME] Home Family Room Rice Paper Shade Team View Cli…" at bounding box center [784, 372] width 1568 height 743
type textarea "W"
click at [634, 453] on fieldset "Product Specifications" at bounding box center [626, 485] width 290 height 82
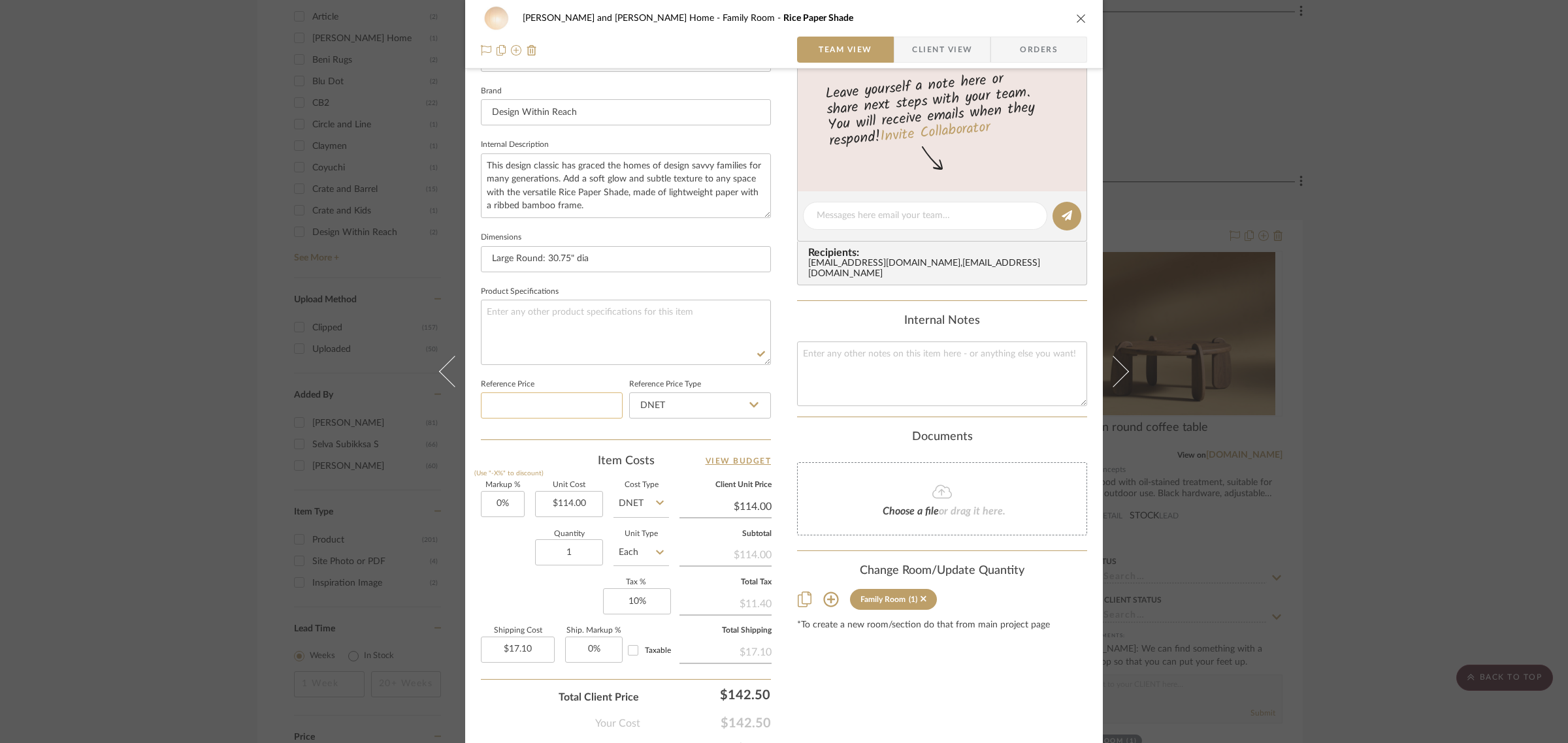
scroll to position [408, 0]
click at [579, 501] on input "114.00" at bounding box center [569, 502] width 68 height 26
type input "$144.00"
click at [492, 589] on div "Markup % (Use "-X%" to discount) 0% Unit Cost $144.00 Cost Type DNET Client Uni…" at bounding box center [626, 575] width 290 height 190
type input "$144.00"
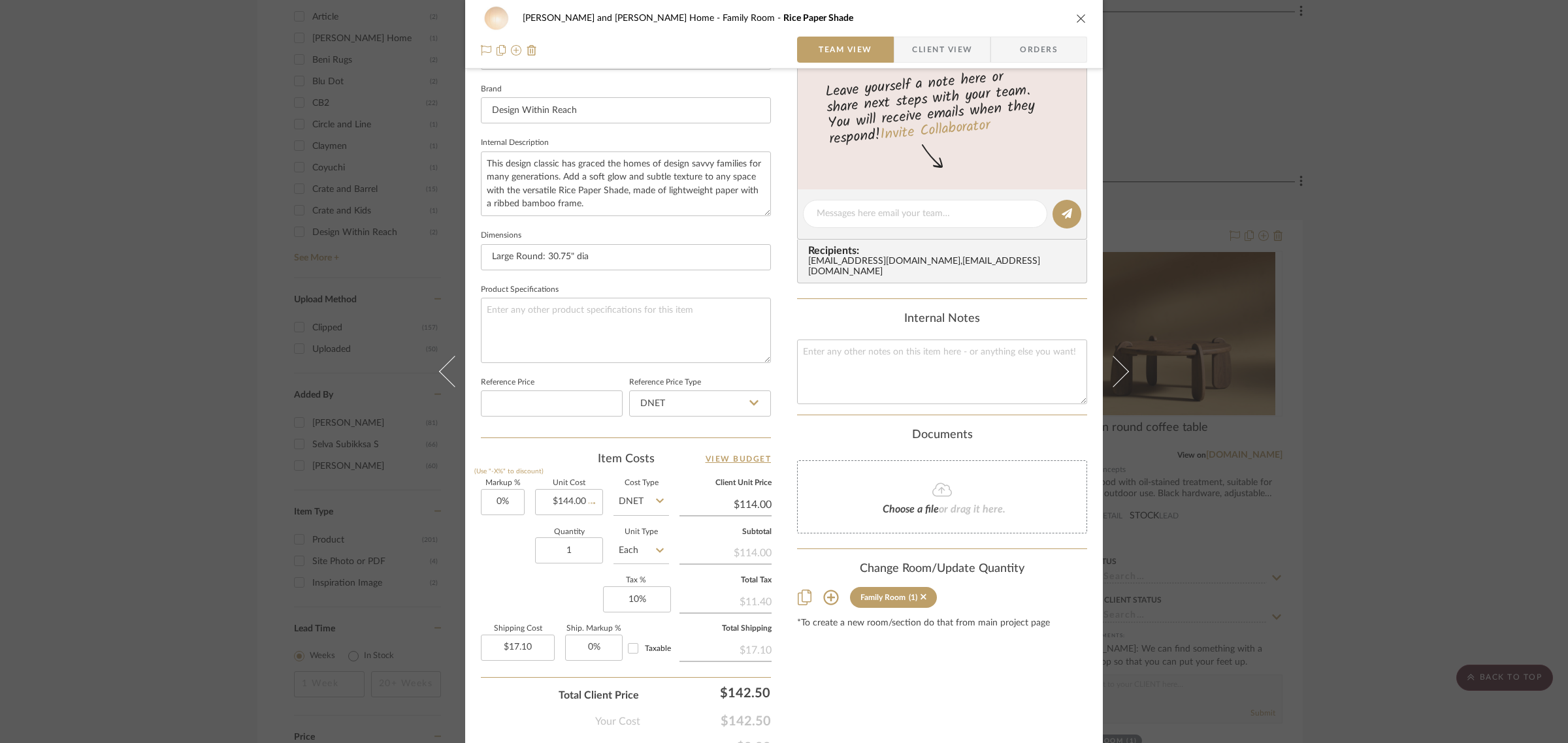
type input "$21.60"
click at [922, 647] on div "Content here copies to Client View - confirm visibility there. Show in Client D…" at bounding box center [942, 218] width 290 height 1075
click at [1409, 519] on div "[PERSON_NAME] and [PERSON_NAME] Home Family Room Rice Paper Shade Team View Cli…" at bounding box center [784, 372] width 1568 height 743
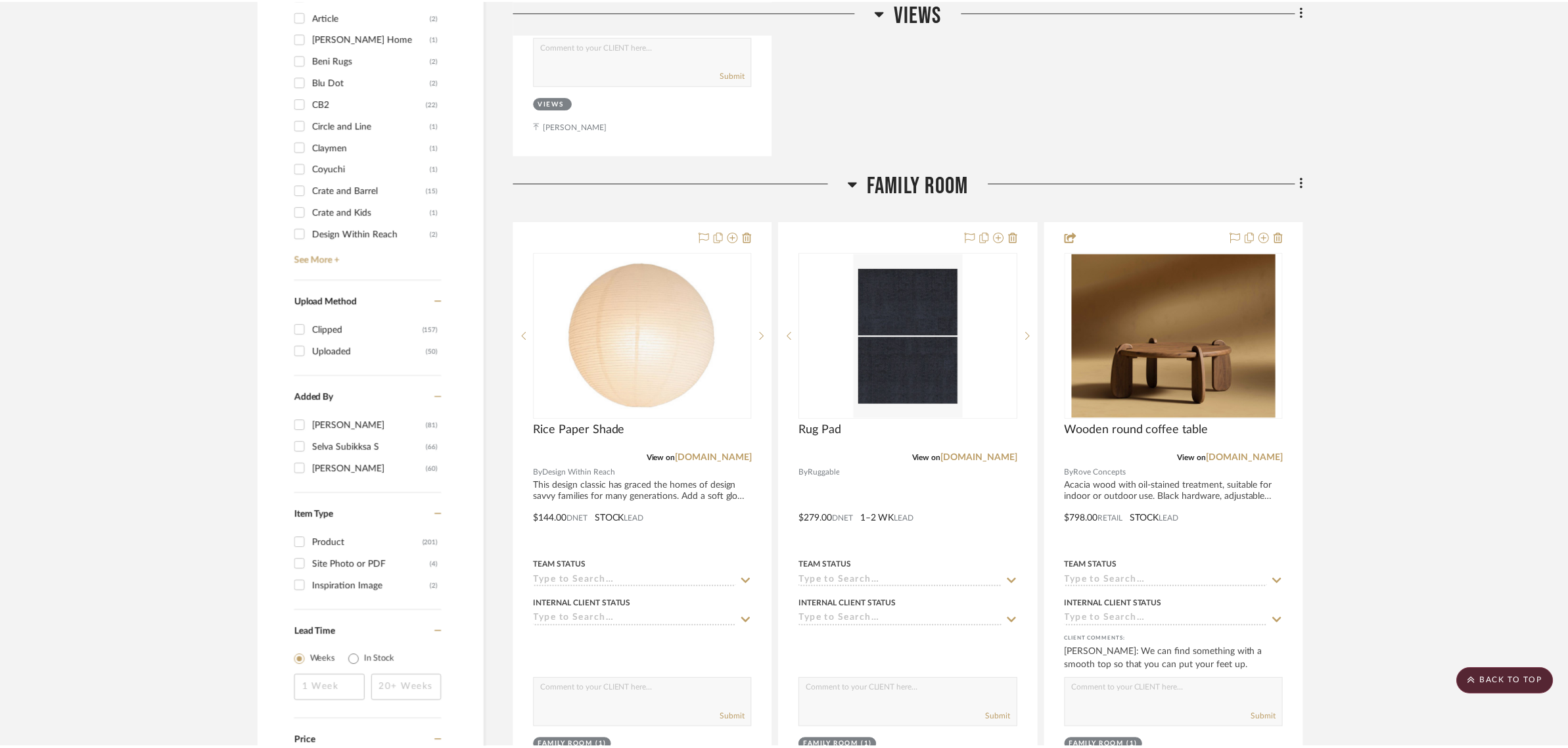
scroll to position [1397, 0]
